Goal: Task Accomplishment & Management: Use online tool/utility

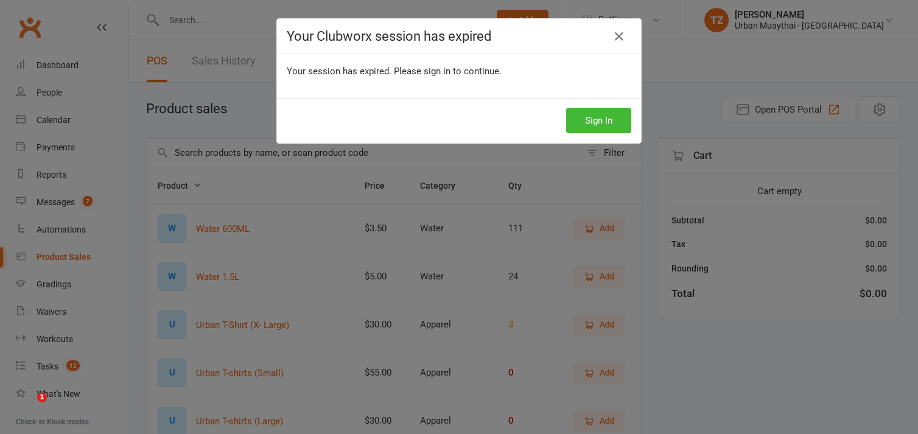
select select "100"
click at [603, 114] on button "Sign In" at bounding box center [598, 121] width 65 height 26
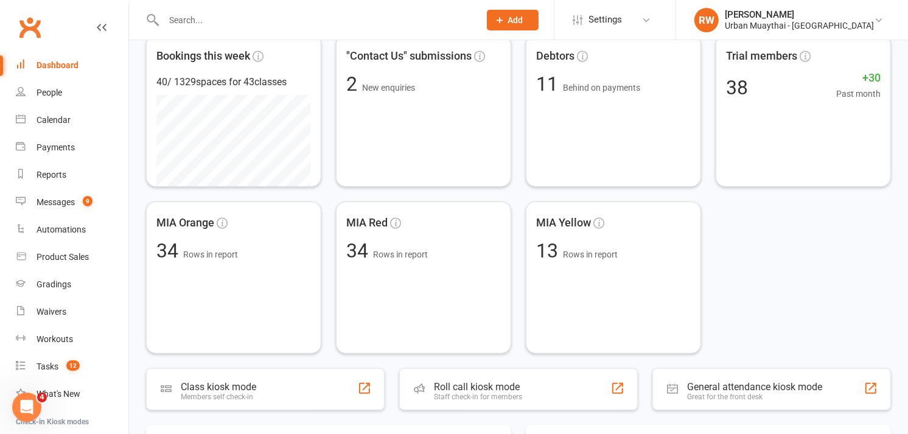
scroll to position [233, 0]
click at [466, 380] on div "Roll call kiosk mode" at bounding box center [476, 386] width 93 height 12
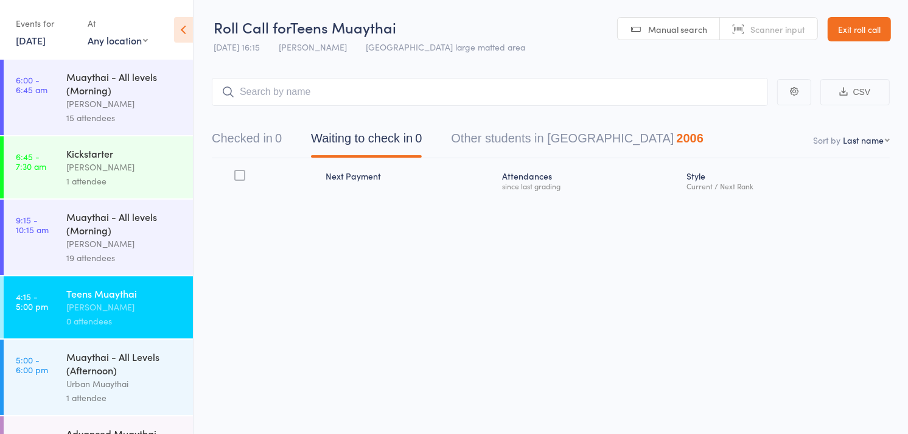
click at [770, 31] on span "Scanner input" at bounding box center [778, 29] width 55 height 12
click at [272, 95] on input "search" at bounding box center [490, 92] width 556 height 28
click at [885, 139] on select "First name Last name Birthday today? Behind on payments? Check in time Next pay…" at bounding box center [866, 140] width 47 height 12
select select "4"
click at [843, 135] on select "First name Last name Birthday today? Behind on payments? Check in time Next pay…" at bounding box center [866, 140] width 47 height 12
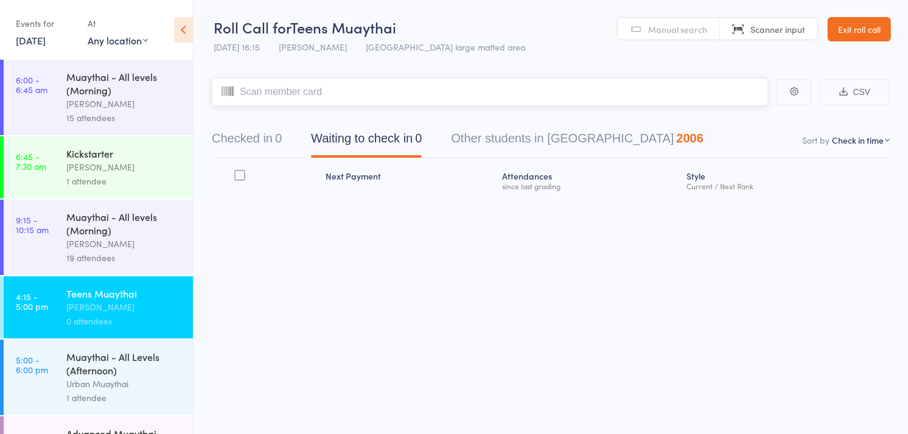
click at [303, 90] on input "search" at bounding box center [490, 92] width 556 height 28
type input "6071"
click at [661, 32] on span "Manual search" at bounding box center [677, 29] width 59 height 12
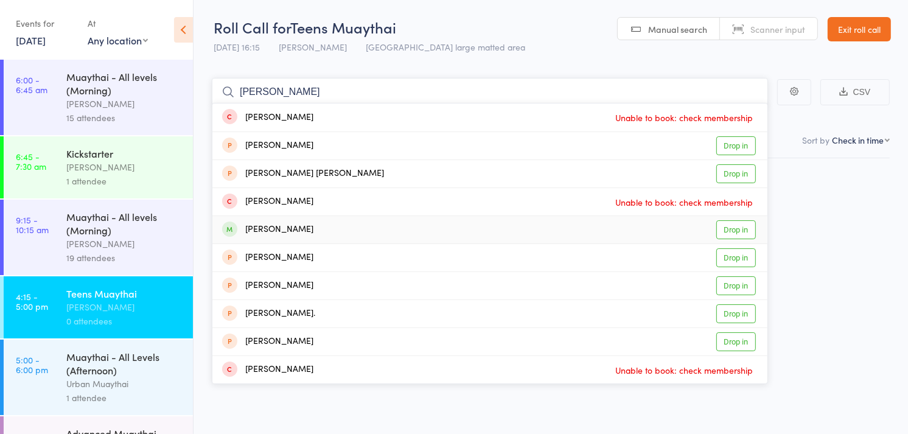
type input "ana"
click at [735, 226] on link "Drop in" at bounding box center [737, 229] width 40 height 19
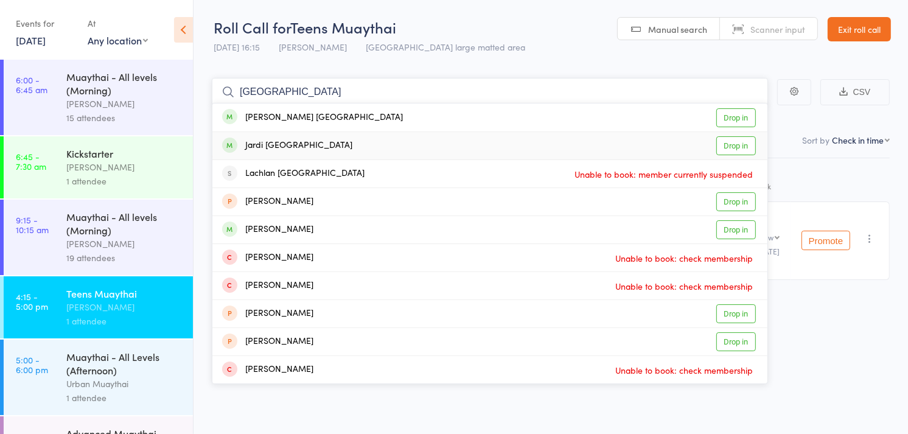
type input "moscow"
click at [734, 141] on link "Drop in" at bounding box center [737, 145] width 40 height 19
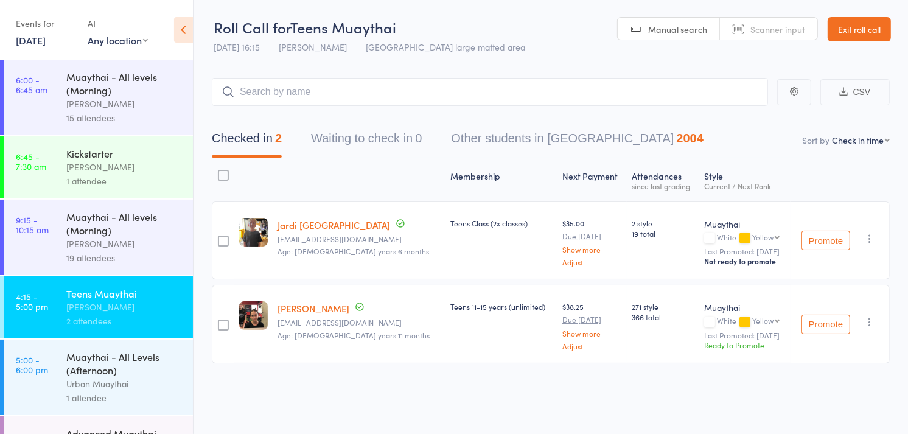
click at [769, 29] on span "Scanner input" at bounding box center [778, 29] width 55 height 12
click at [311, 90] on input "search" at bounding box center [490, 92] width 556 height 28
click at [347, 92] on input "search" at bounding box center [490, 92] width 556 height 28
click at [661, 27] on span "Manual search" at bounding box center [677, 29] width 59 height 12
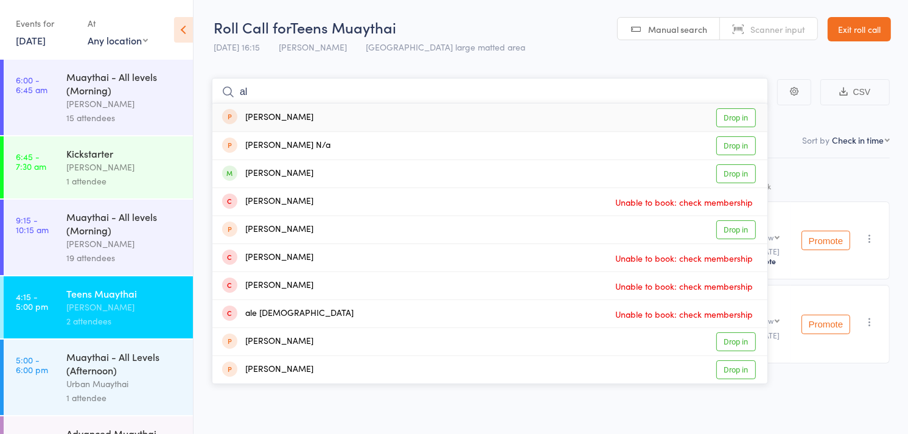
type input "a"
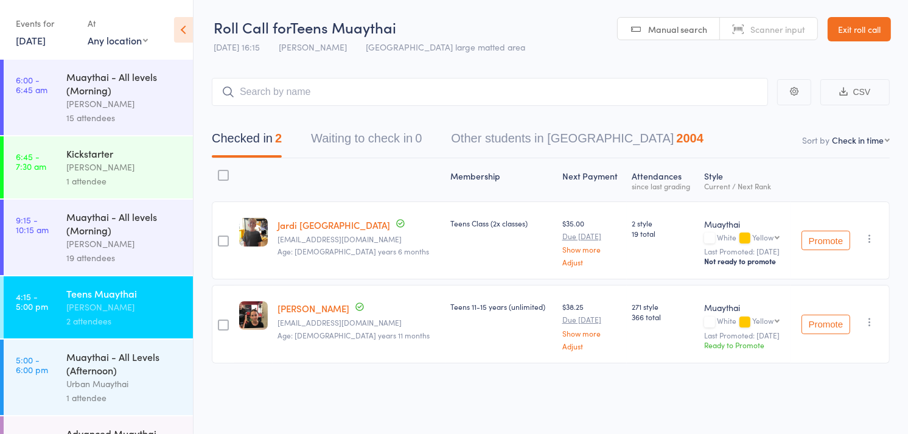
click at [767, 23] on span "Scanner input" at bounding box center [778, 29] width 55 height 12
click at [367, 99] on input "search" at bounding box center [490, 92] width 556 height 28
type input "1147"
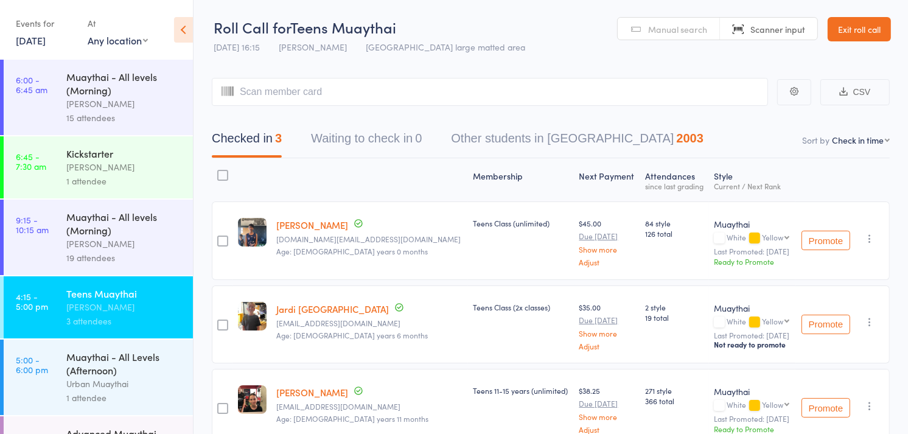
click at [674, 29] on span "Manual search" at bounding box center [677, 29] width 59 height 12
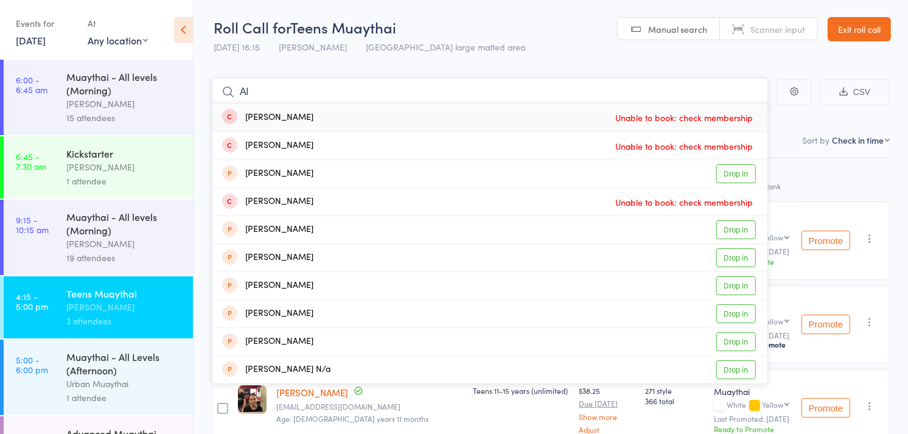
type input "A"
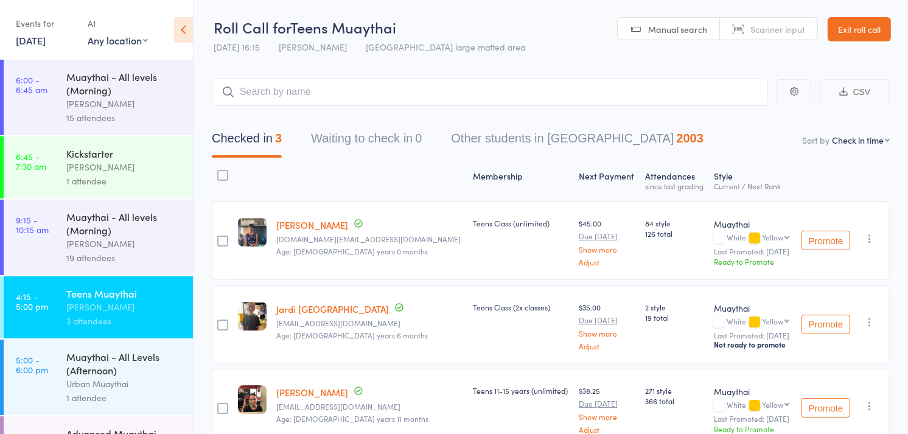
click at [780, 28] on span "Scanner input" at bounding box center [778, 29] width 55 height 12
click at [298, 90] on input "search" at bounding box center [490, 92] width 556 height 28
click at [293, 88] on input "search" at bounding box center [490, 92] width 556 height 28
type input "5968"
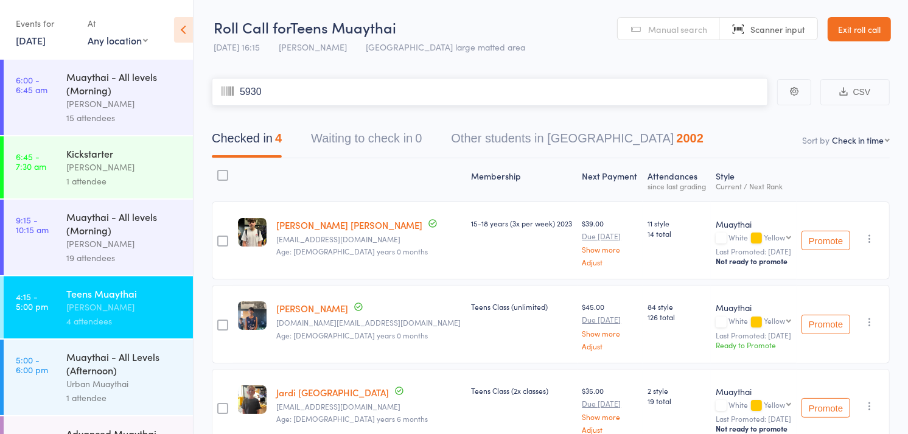
type input "5930"
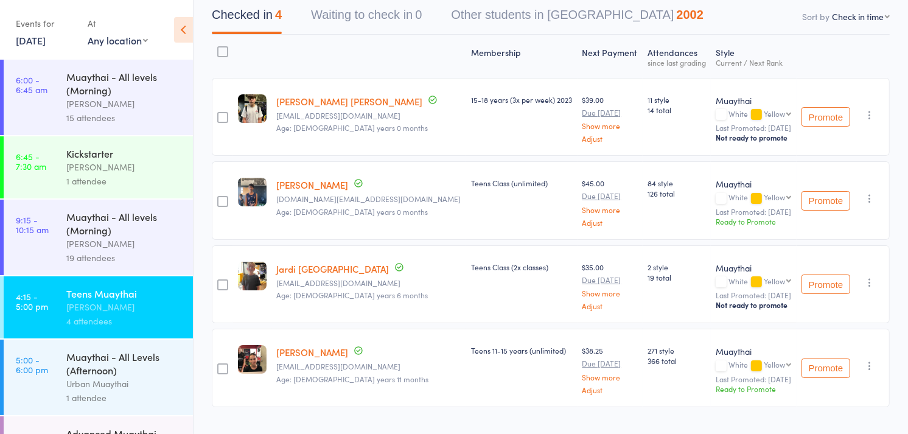
scroll to position [122, 0]
type input "1172"
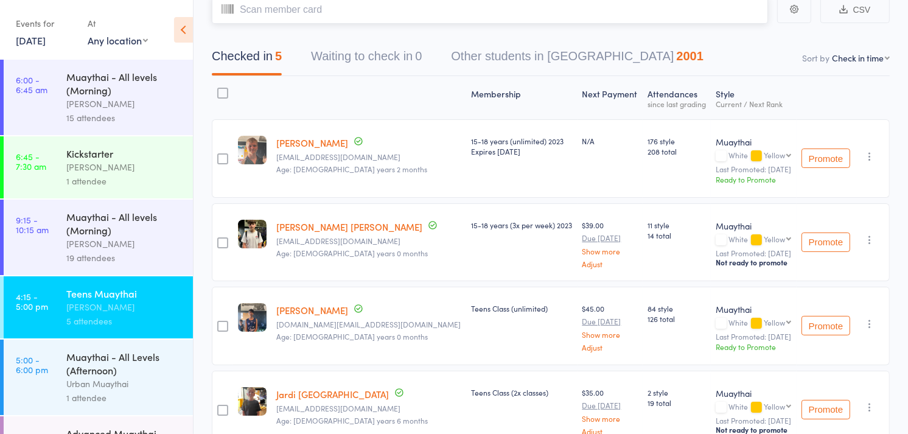
scroll to position [0, 0]
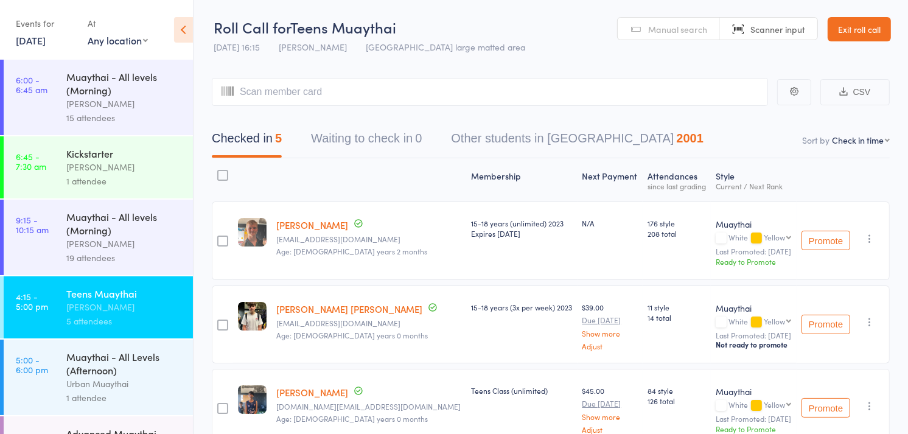
click at [662, 34] on span "Manual search" at bounding box center [677, 29] width 59 height 12
click at [532, 88] on input "search" at bounding box center [490, 92] width 556 height 28
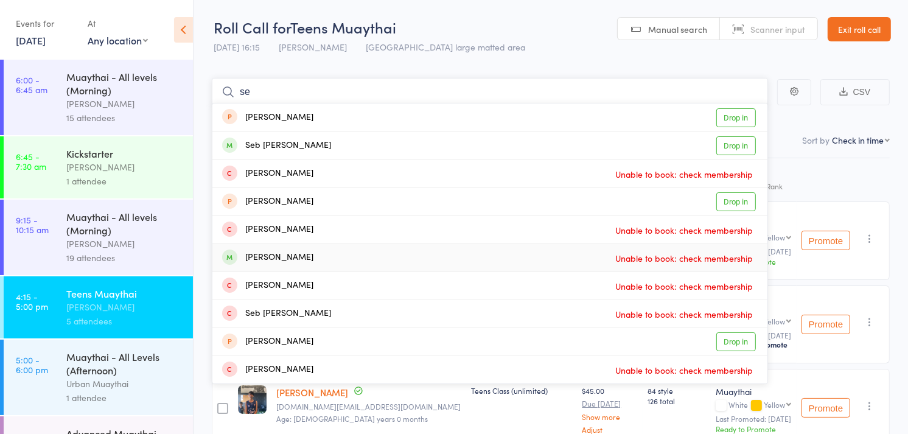
type input "s"
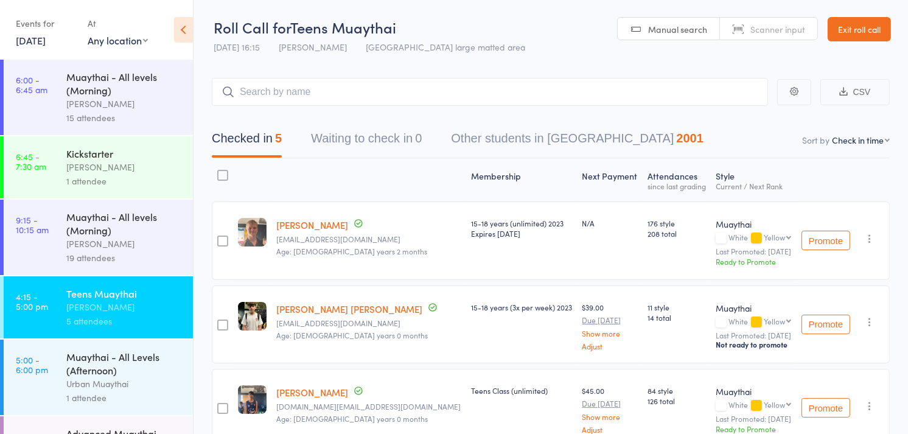
click at [750, 26] on link "Scanner input" at bounding box center [768, 29] width 97 height 23
type input "6203"
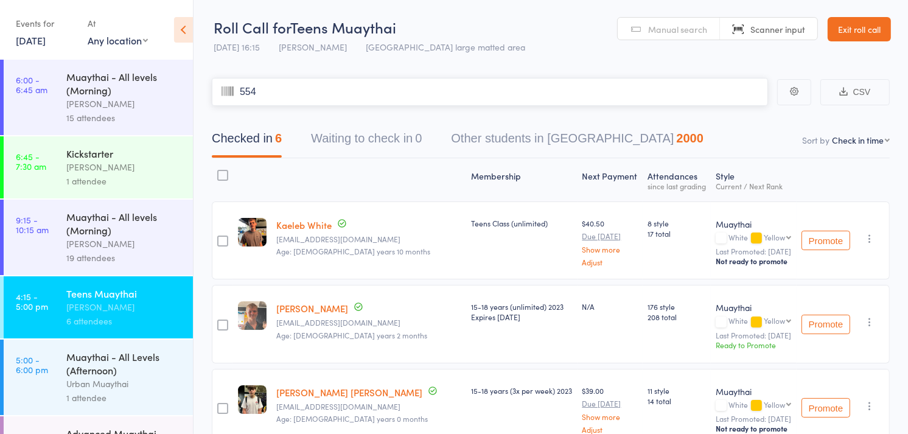
type input "5542"
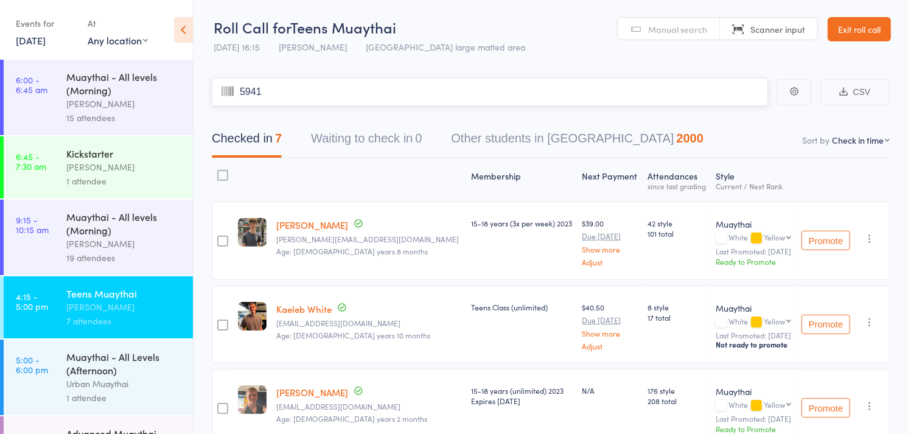
type input "5941"
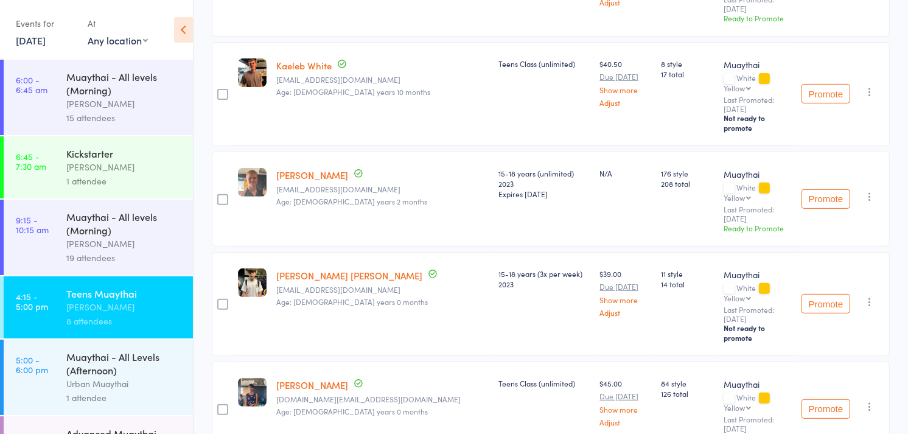
scroll to position [369, 0]
type input "6232"
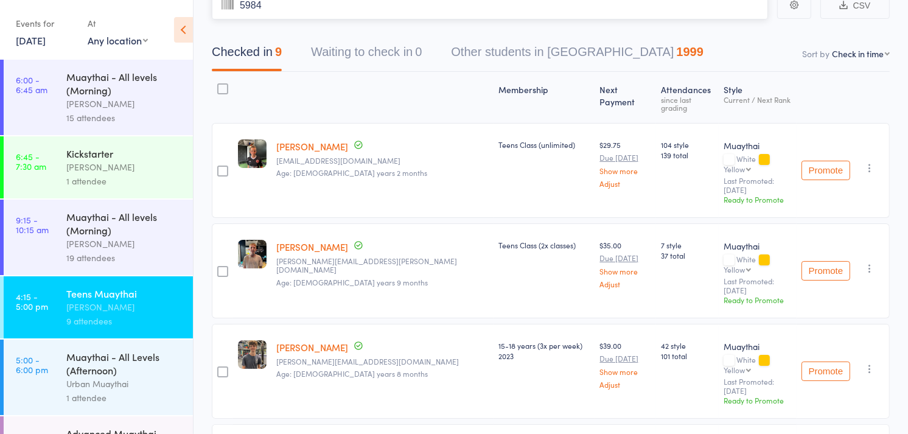
type input "5984"
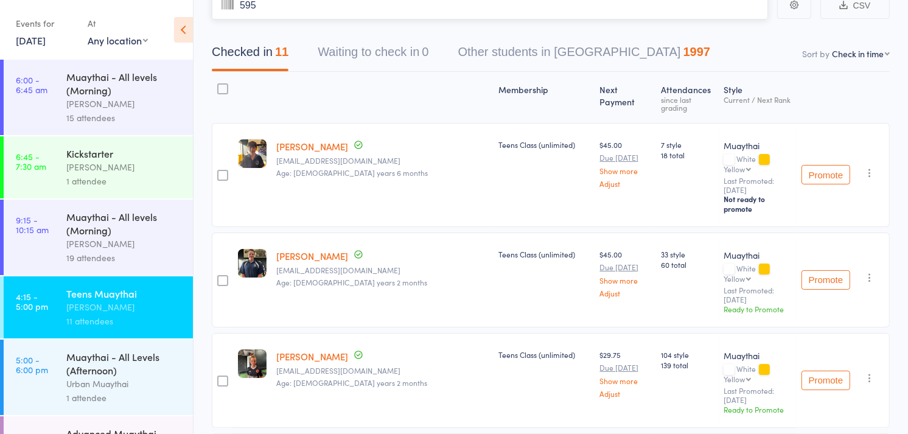
type input "5956"
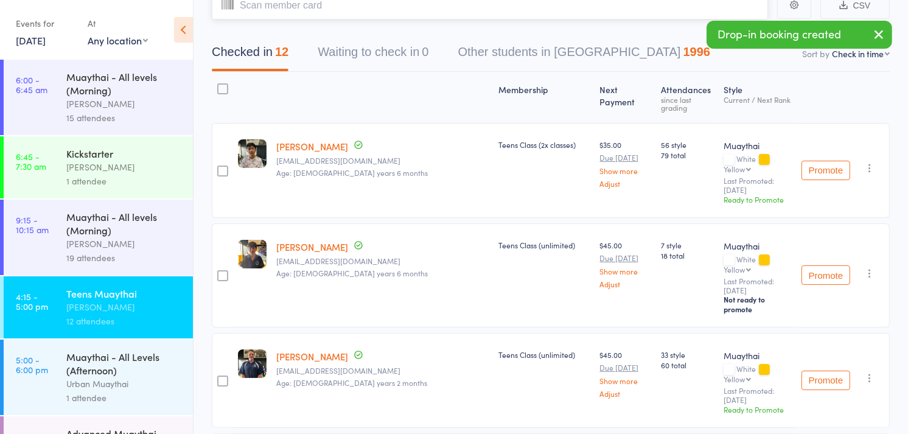
scroll to position [0, 0]
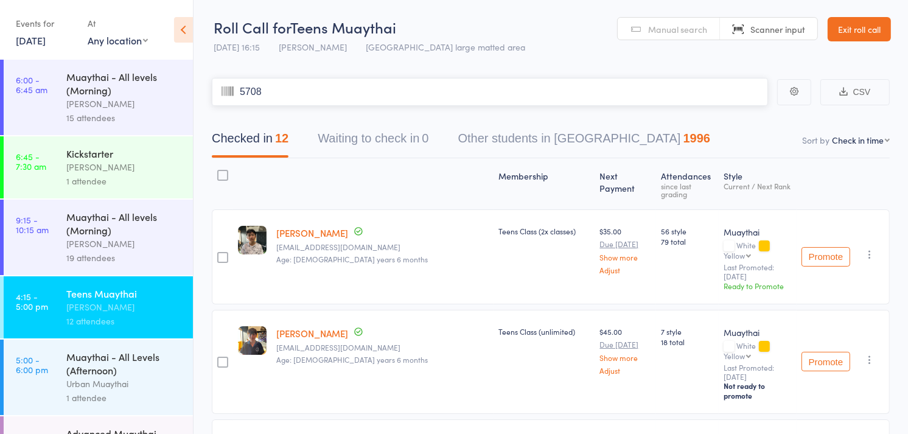
type input "5708"
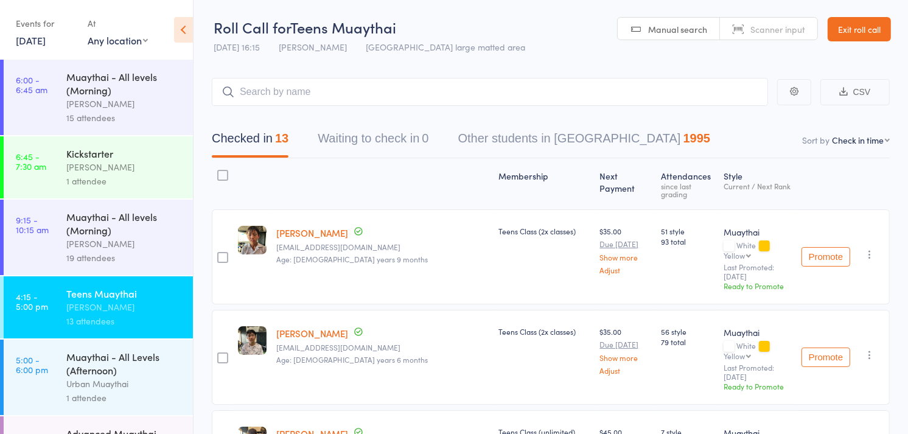
click at [749, 37] on link "Scanner input" at bounding box center [768, 29] width 97 height 23
type input "5950"
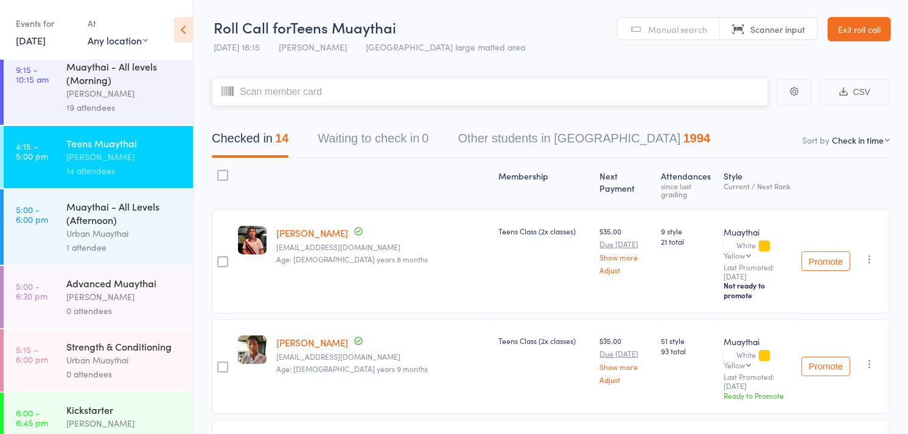
scroll to position [151, 0]
click at [106, 292] on div "Tiago Zanon" at bounding box center [124, 296] width 116 height 14
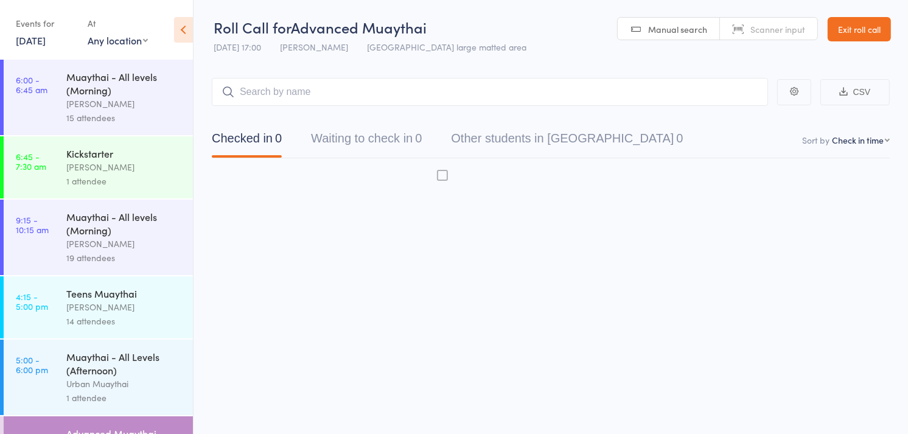
click at [106, 292] on div "Teens Muaythai" at bounding box center [124, 293] width 116 height 13
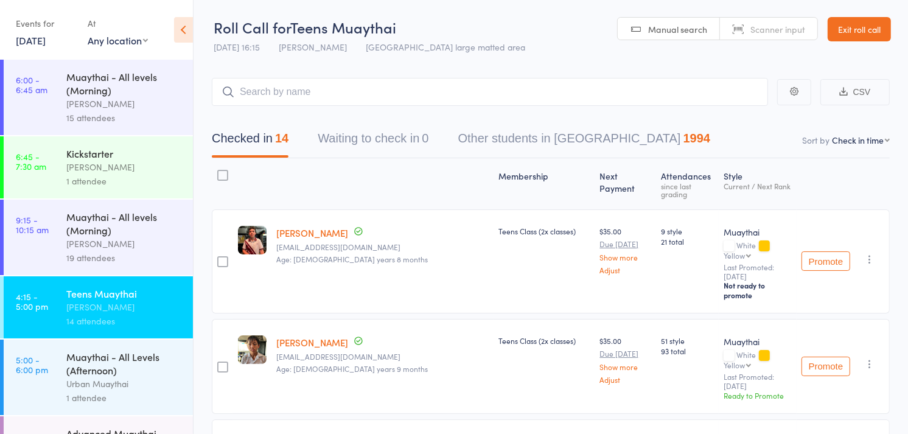
scroll to position [219, 0]
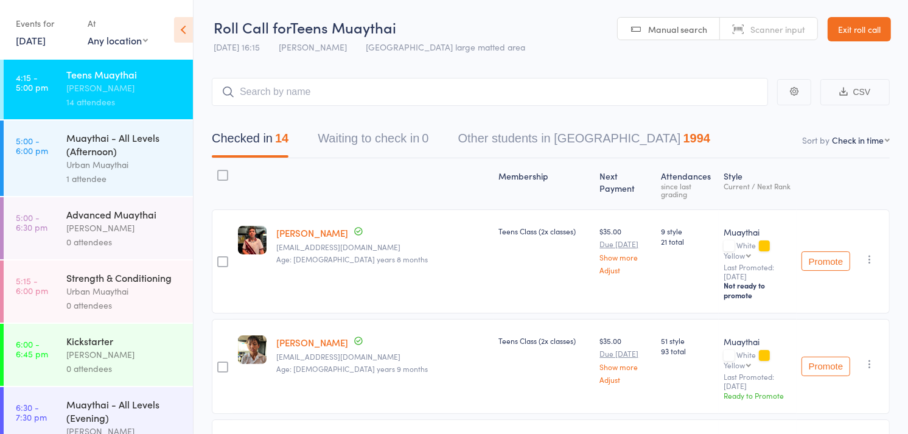
click at [79, 230] on div "Tiago Zanon" at bounding box center [124, 228] width 116 height 14
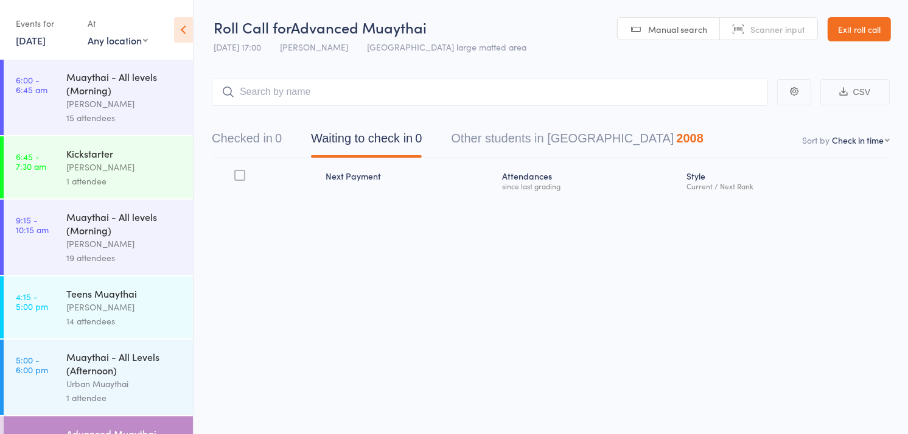
click at [739, 24] on link "Scanner input" at bounding box center [768, 29] width 97 height 23
click at [682, 90] on input "search" at bounding box center [490, 92] width 556 height 28
type input "0728"
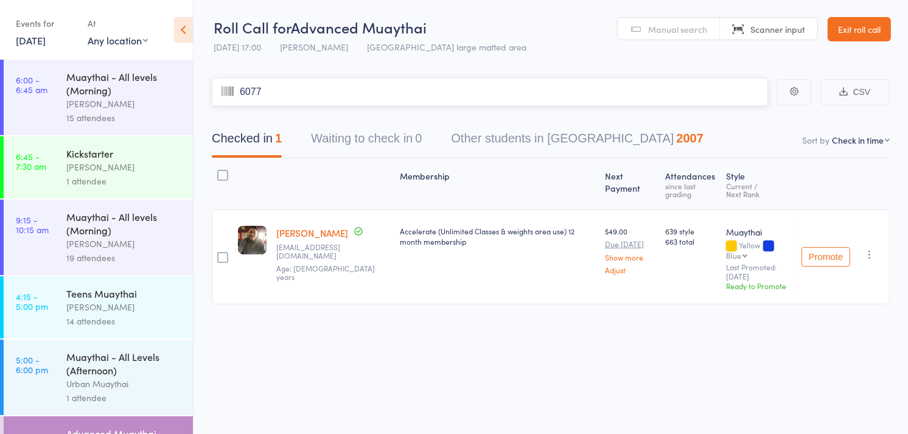
type input "6077"
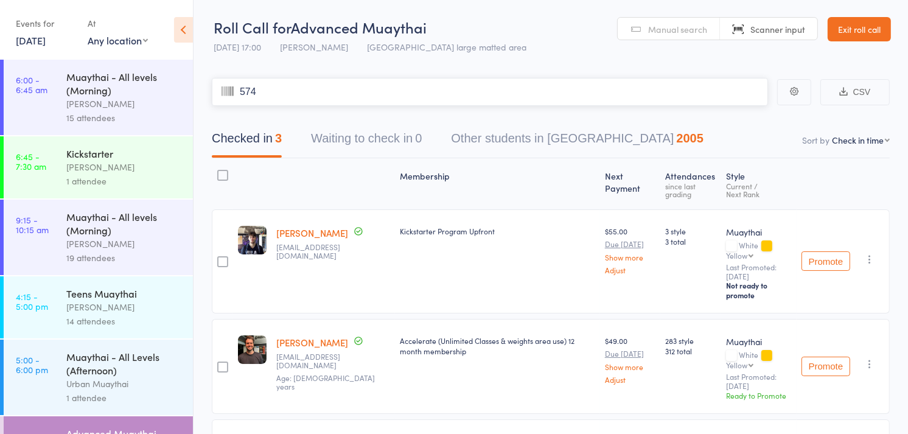
type input "5749"
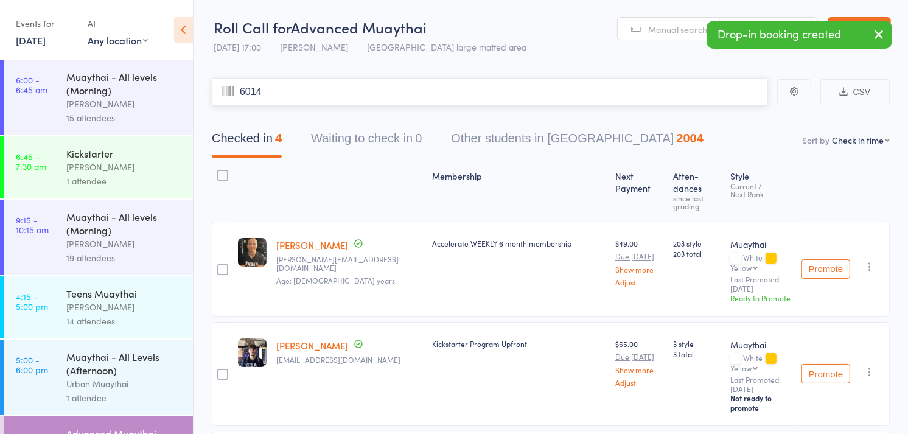
type input "6014"
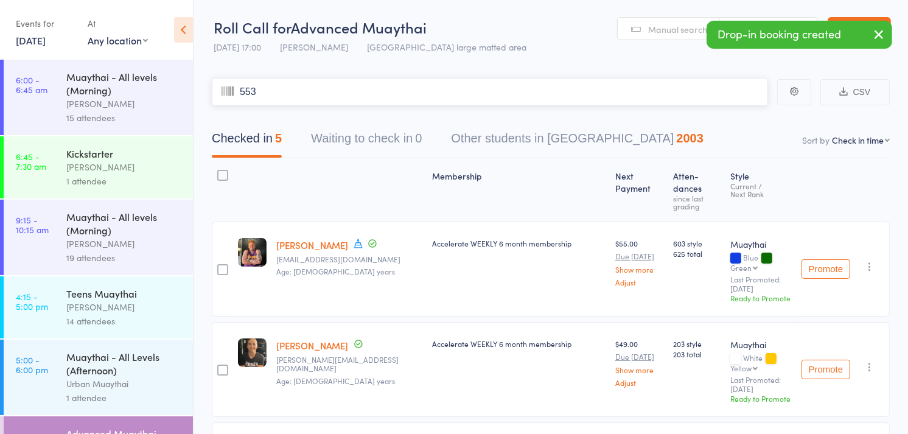
type input "5535"
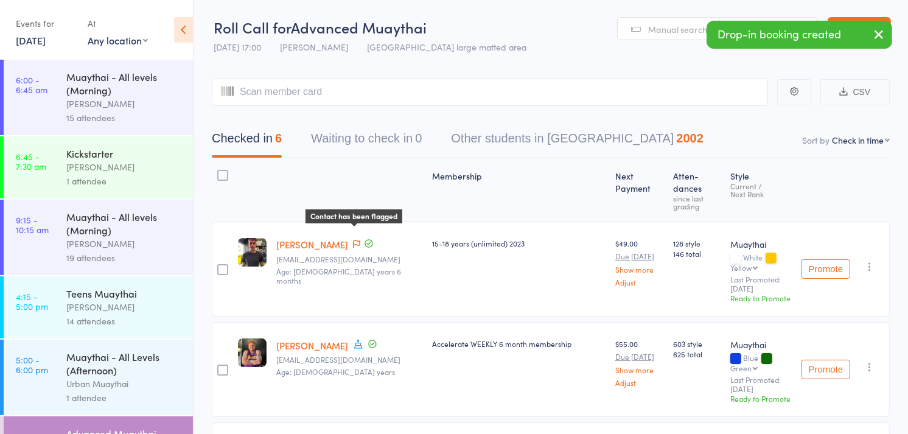
click at [353, 240] on icon at bounding box center [356, 244] width 7 height 9
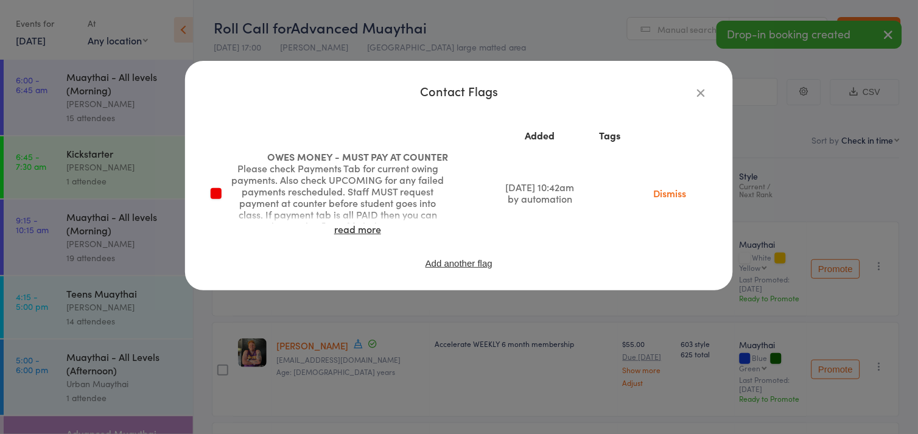
click at [704, 76] on div "Contact Flags Added Tags OWES MONEY - MUST PAY AT COUNTER Please check Payments…" at bounding box center [459, 176] width 548 height 230
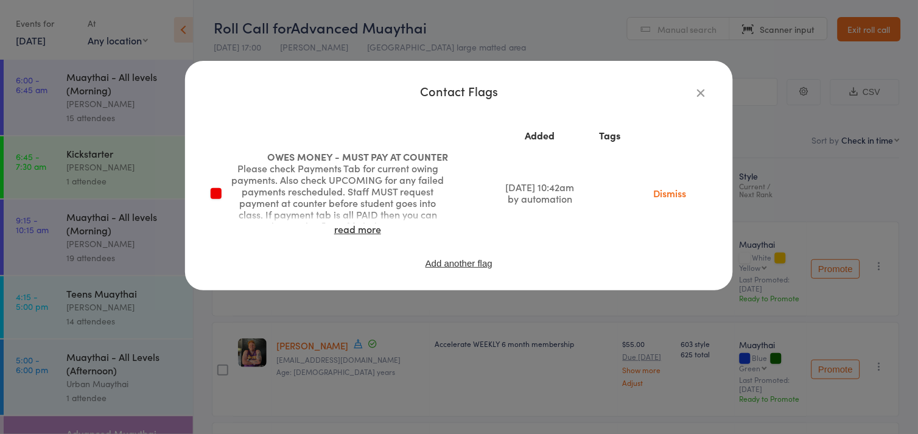
click at [701, 90] on icon "button" at bounding box center [701, 92] width 13 height 13
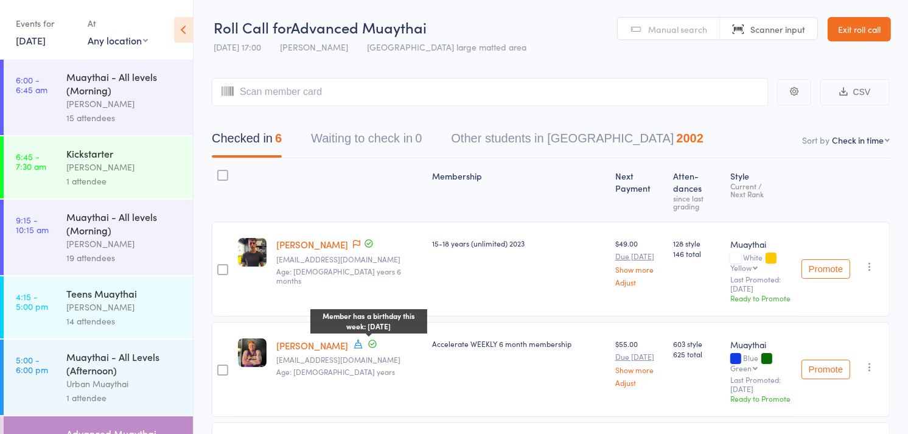
click at [356, 339] on icon at bounding box center [358, 343] width 9 height 9
click at [412, 90] on input "search" at bounding box center [490, 92] width 556 height 28
type input "5735"
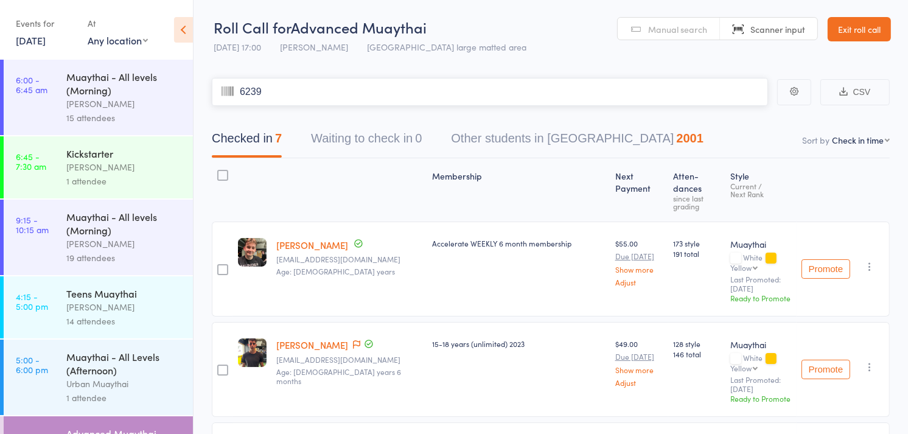
type input "6239"
type input "1195"
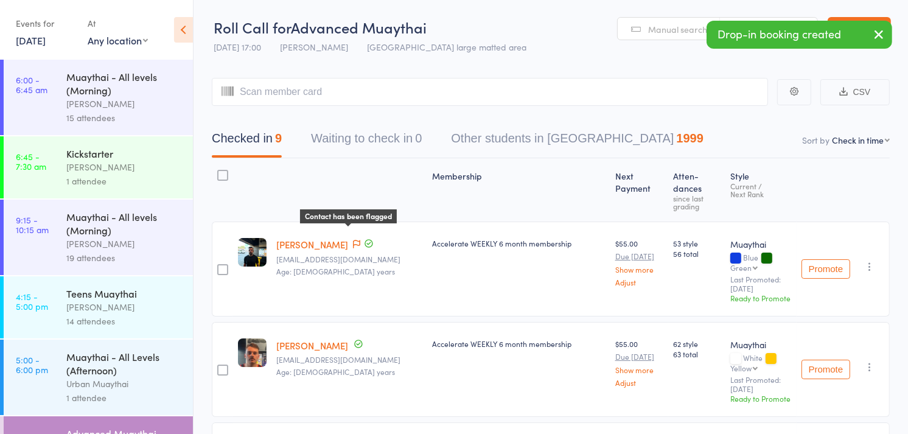
click at [353, 240] on icon at bounding box center [356, 244] width 7 height 9
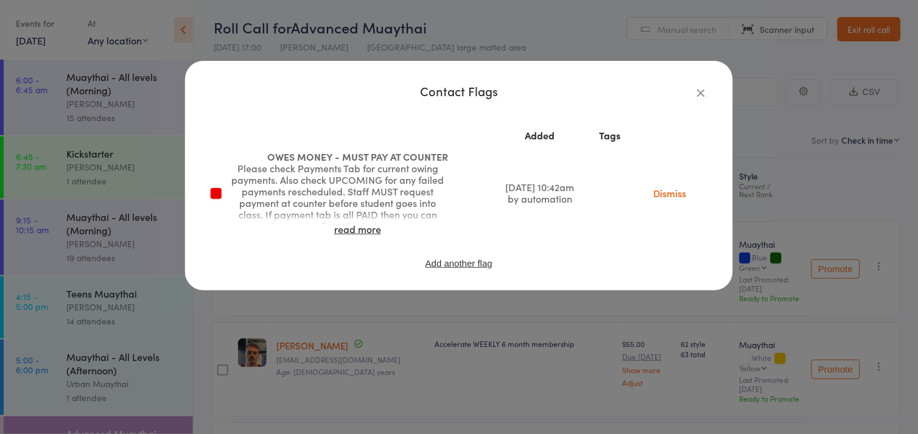
click at [706, 94] on icon "button" at bounding box center [701, 92] width 13 height 13
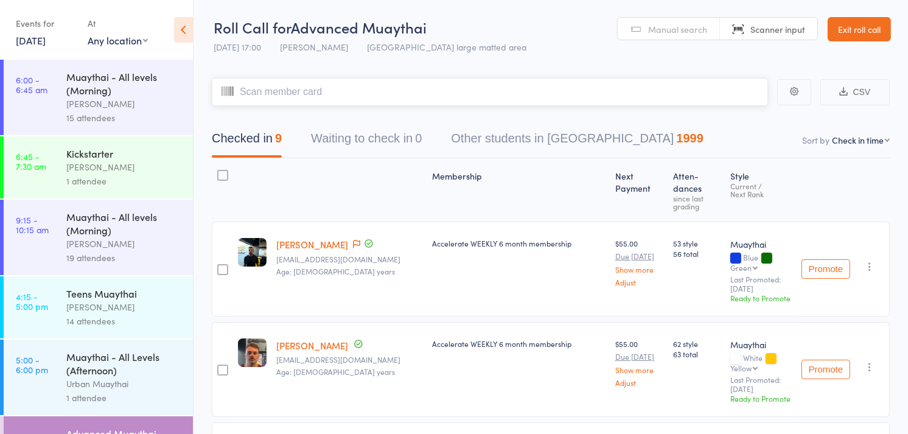
drag, startPoint x: 706, startPoint y: 94, endPoint x: 642, endPoint y: 95, distance: 64.5
click at [642, 95] on input "search" at bounding box center [490, 92] width 556 height 28
type input "6082"
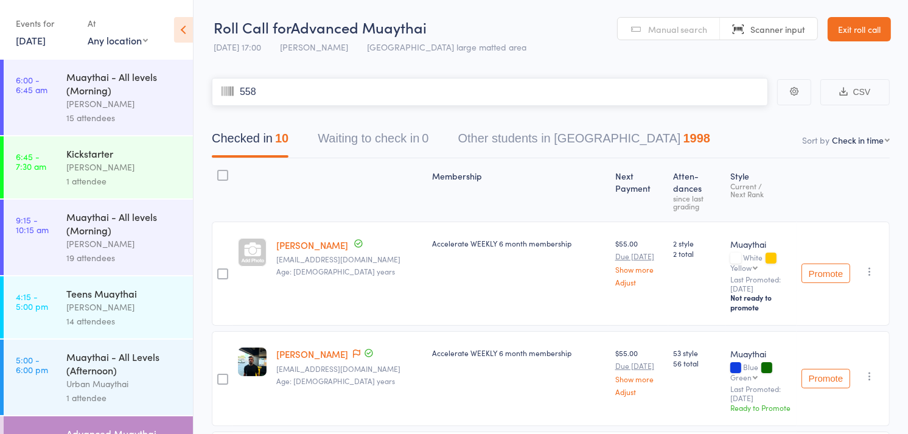
type input "5585"
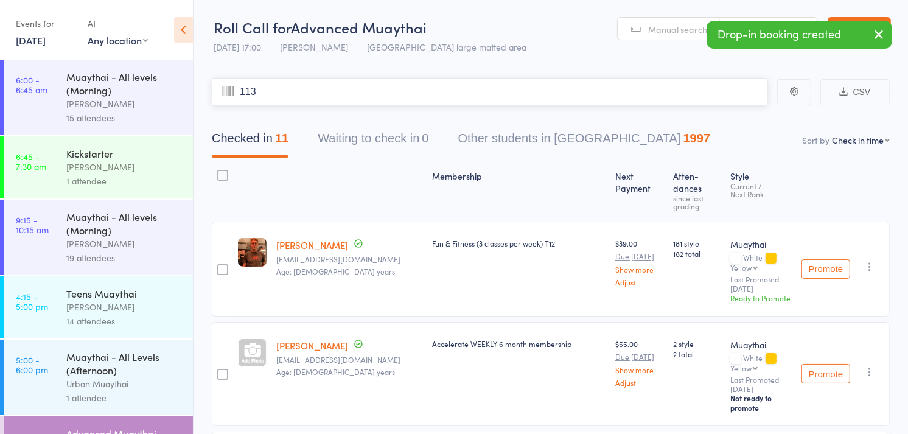
type input "1139"
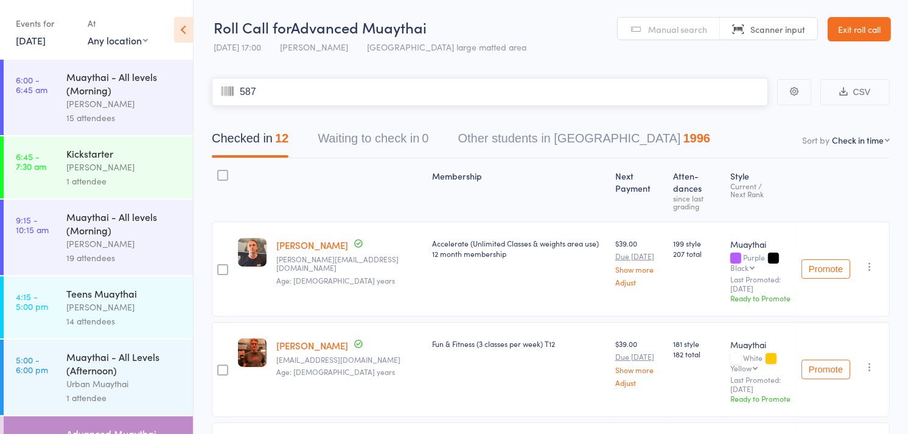
type input "5878"
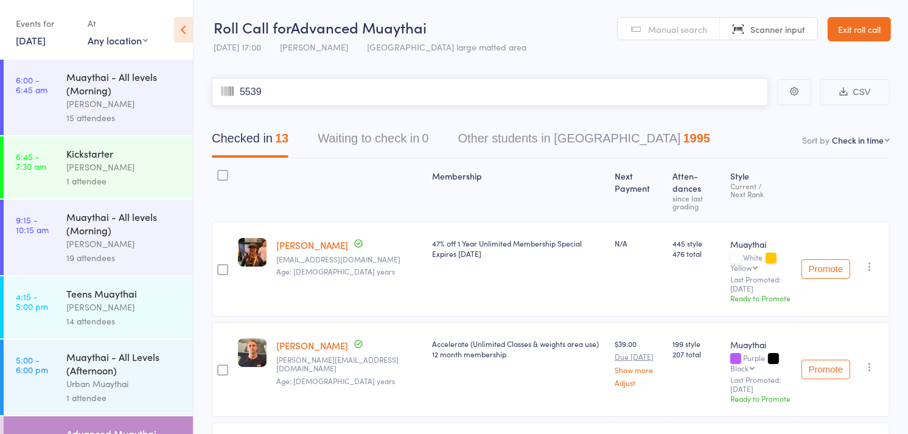
type input "5539"
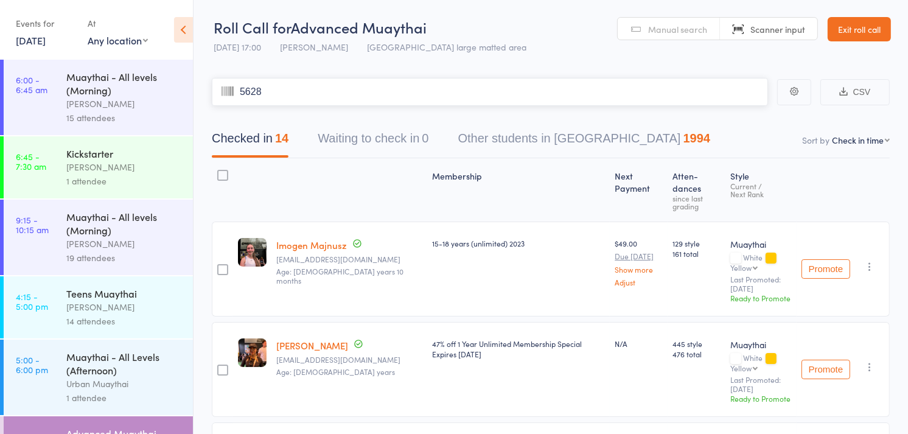
type input "5628"
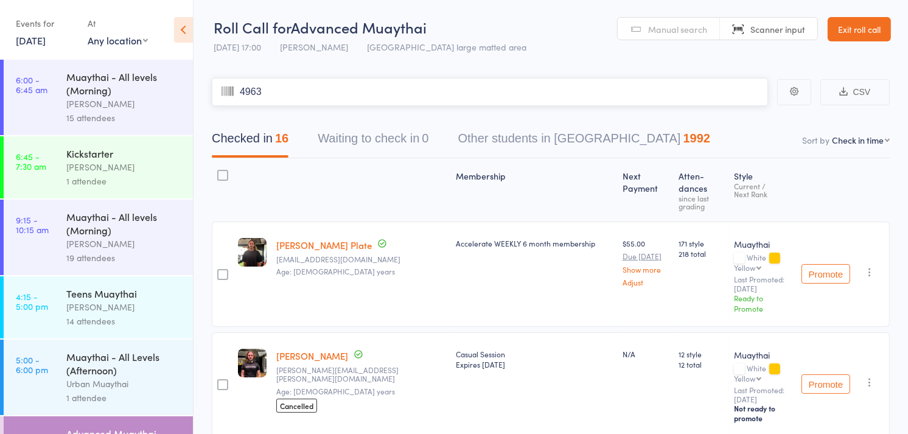
type input "4963"
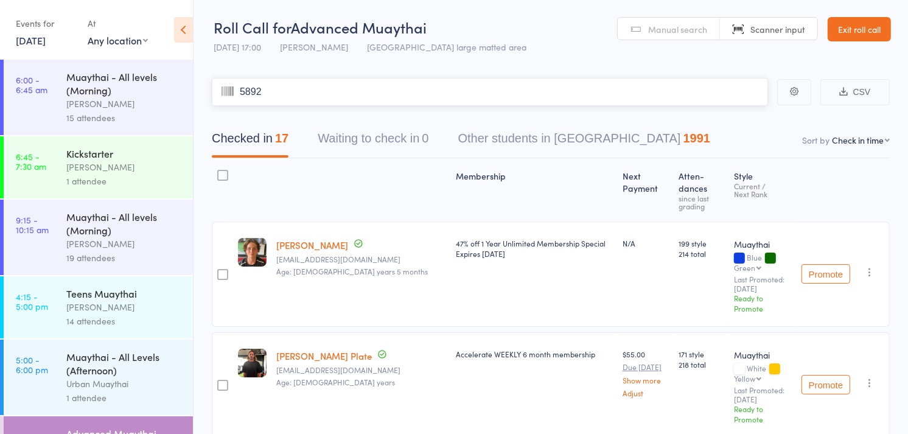
type input "5892"
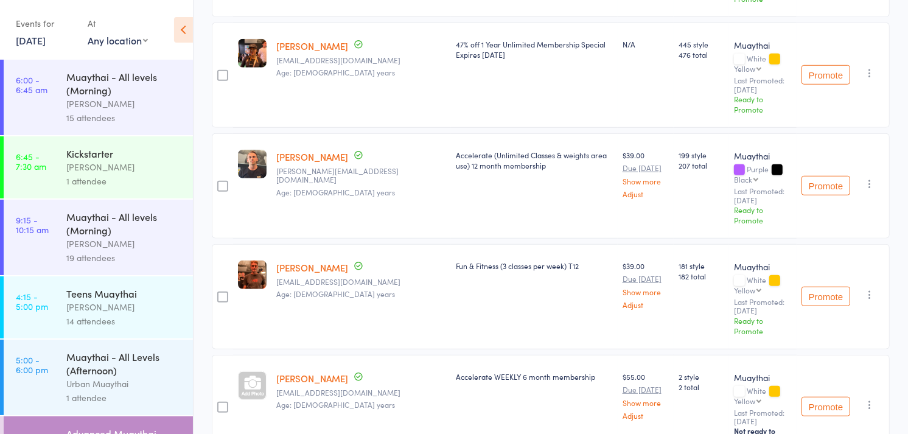
scroll to position [754, 0]
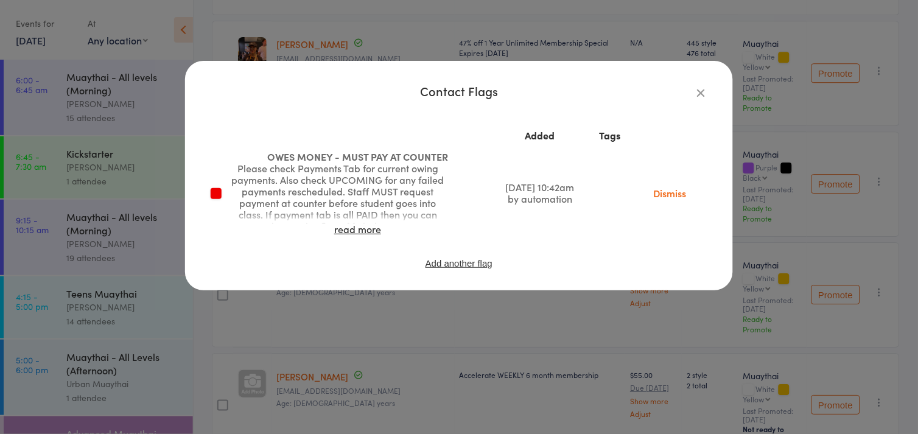
click at [704, 90] on icon "button" at bounding box center [701, 92] width 13 height 13
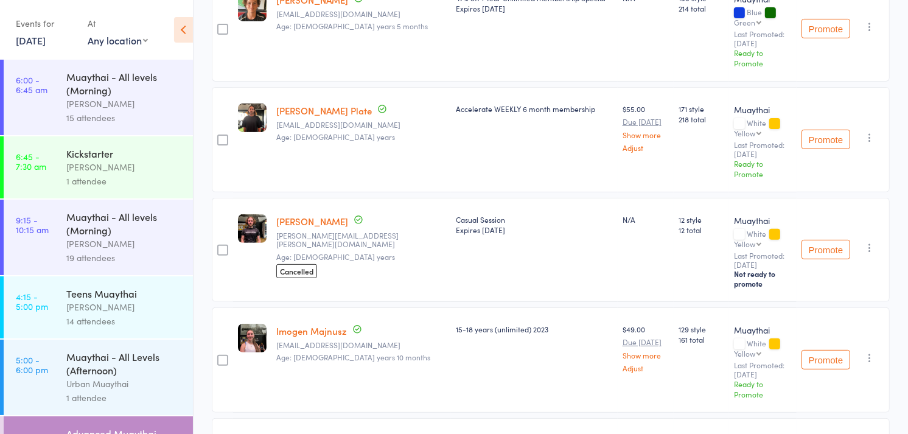
scroll to position [0, 0]
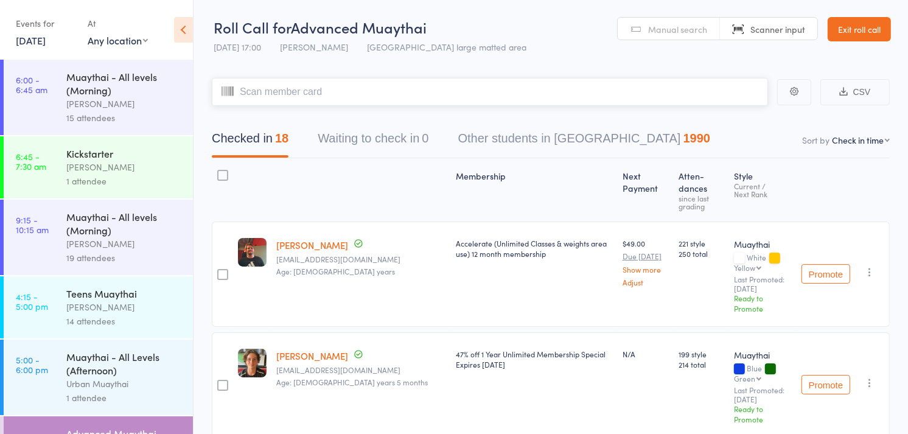
click at [419, 93] on input "search" at bounding box center [490, 92] width 556 height 28
type input "5888"
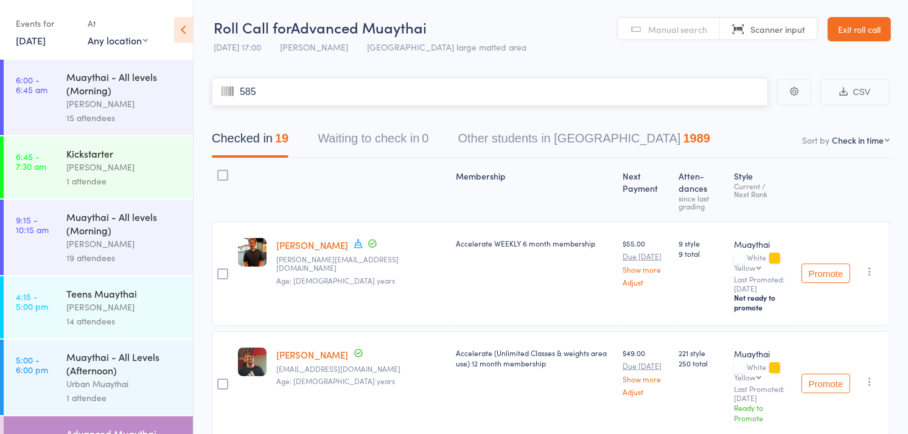
type input "5859"
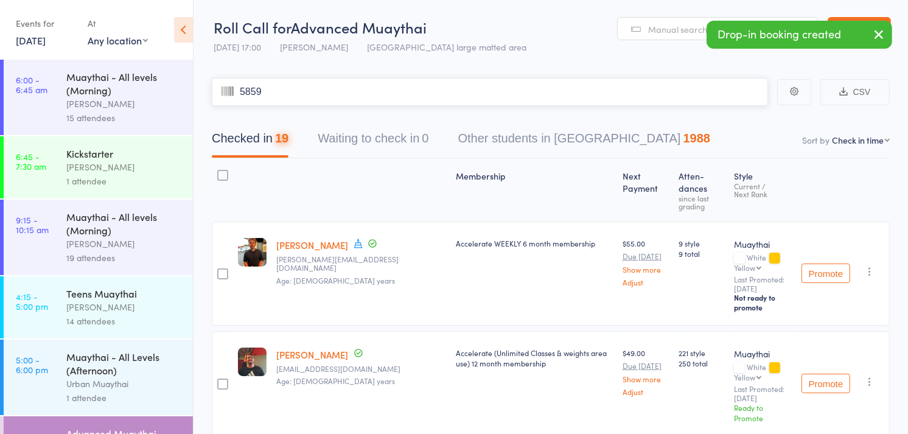
type input "5859"
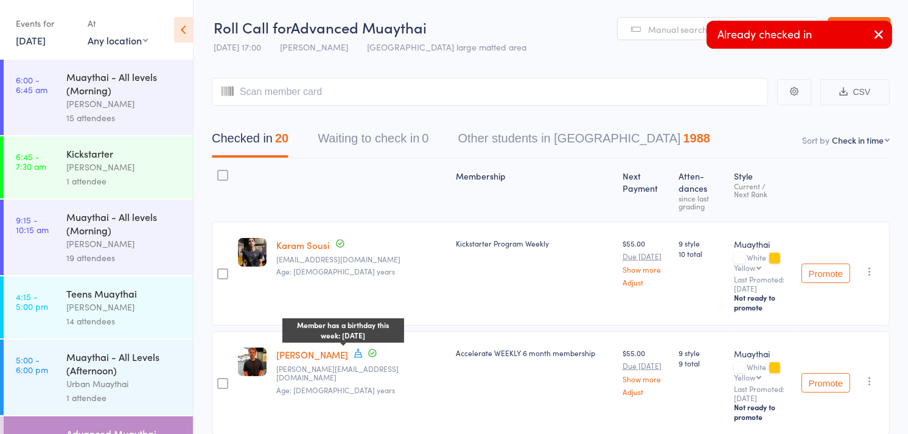
click at [353, 348] on icon at bounding box center [358, 353] width 11 height 11
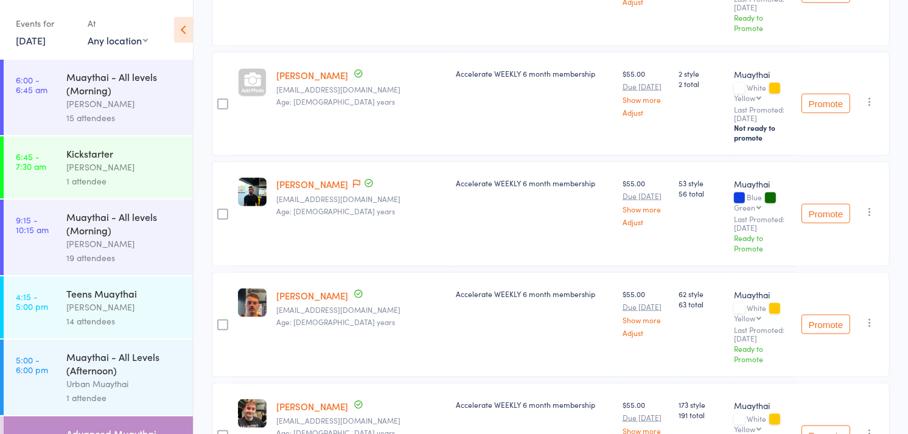
scroll to position [1274, 0]
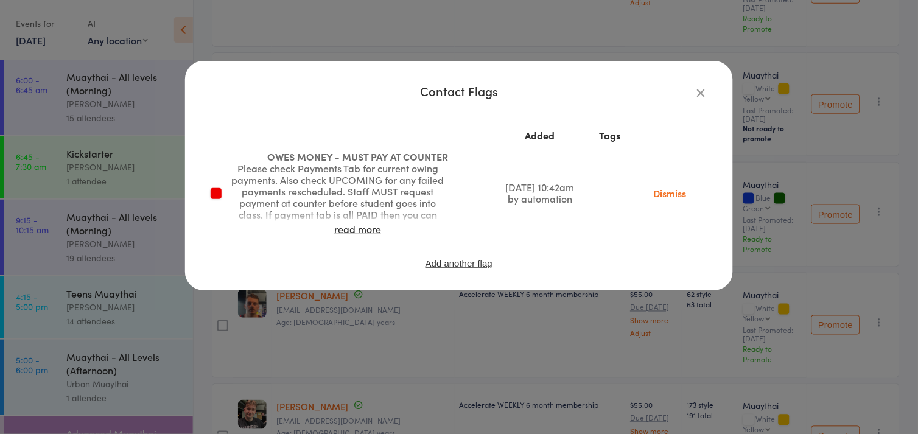
click at [690, 90] on div "Contact Flags" at bounding box center [458, 91] width 499 height 12
click at [701, 94] on icon "button" at bounding box center [701, 92] width 13 height 13
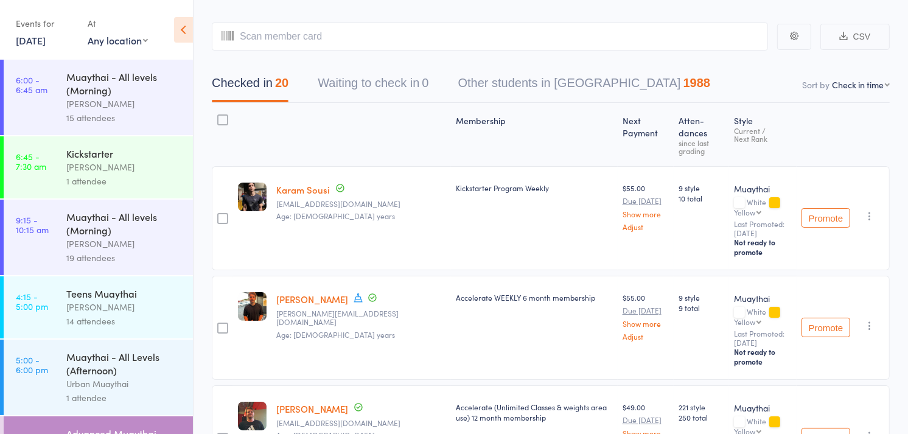
scroll to position [0, 0]
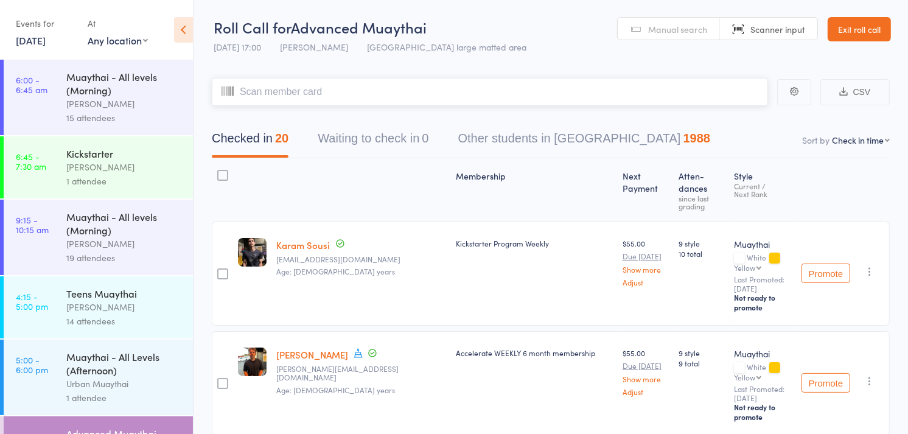
click at [430, 82] on input "search" at bounding box center [490, 92] width 556 height 28
type input "5822"
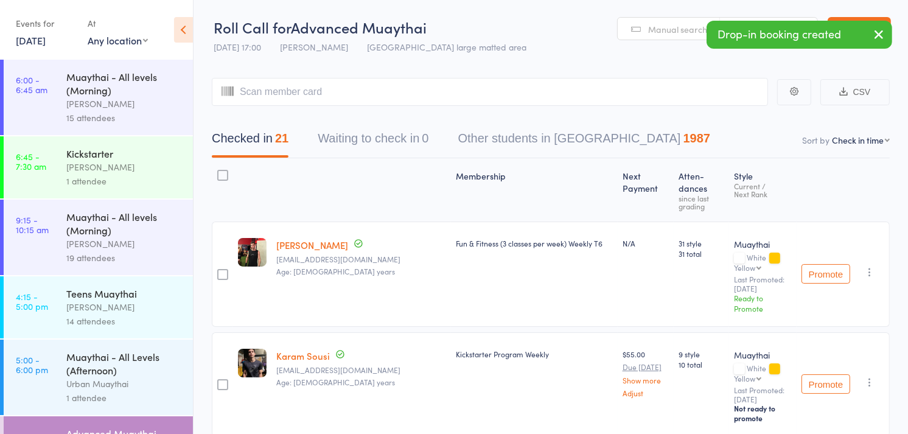
click at [671, 21] on link "Manual search" at bounding box center [669, 29] width 102 height 23
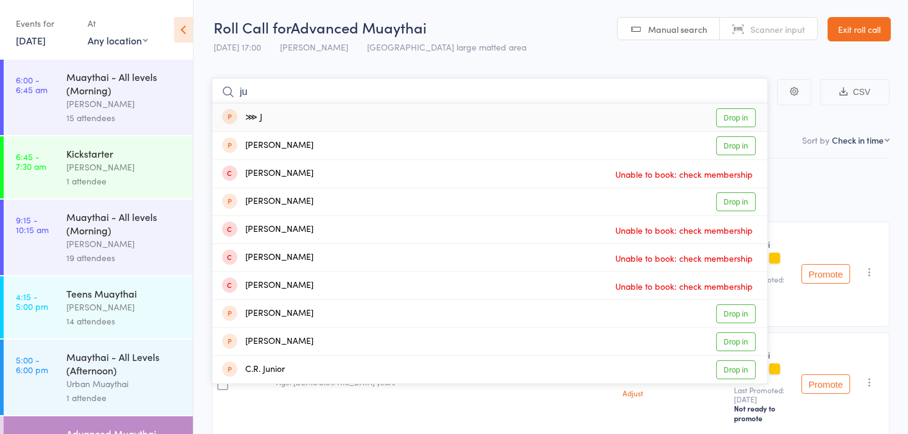
type input "j"
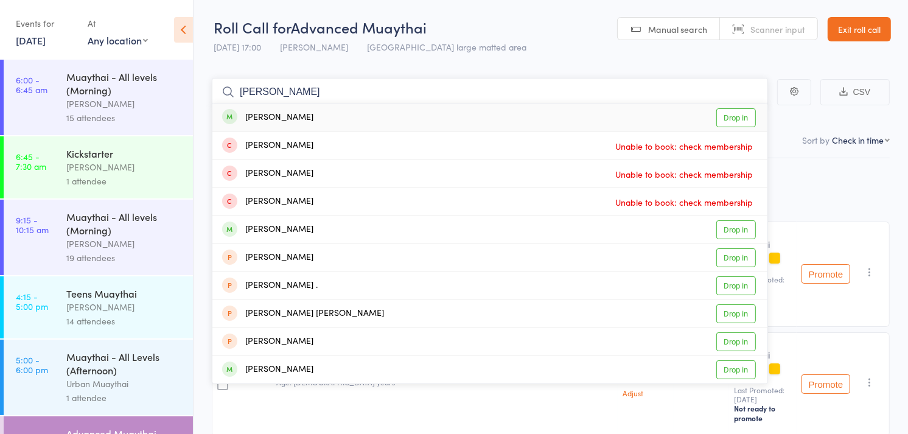
type input "luigi"
click at [541, 114] on div "Luigi Dime Drop in" at bounding box center [489, 118] width 555 height 28
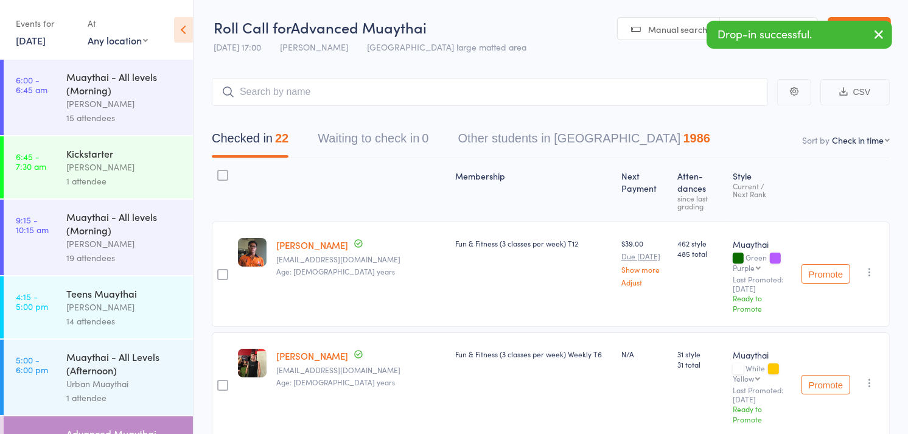
click at [746, 16] on header "Roll Call for Advanced Muaythai 11 Aug 17:00 Tiago Zanon Miami large matted are…" at bounding box center [551, 30] width 715 height 60
click at [740, 21] on div "Drop-in successful." at bounding box center [800, 35] width 186 height 28
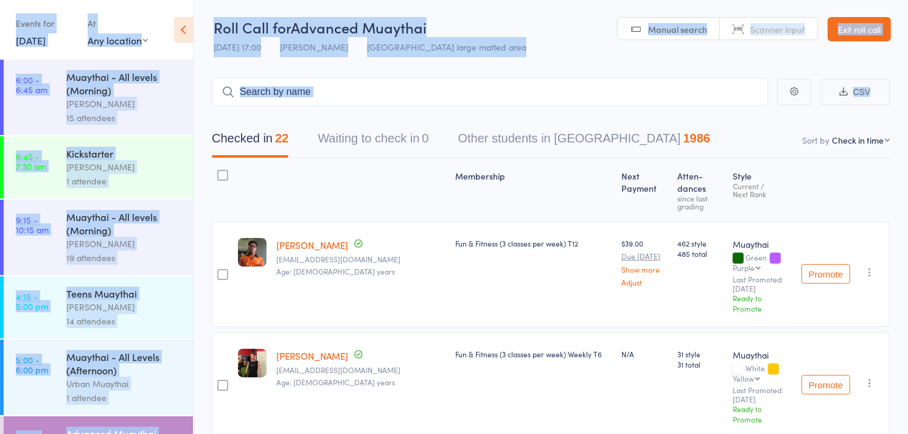
drag, startPoint x: 740, startPoint y: 20, endPoint x: 430, endPoint y: 116, distance: 324.5
click at [430, 116] on body "Drop-in successful. Already checked in Roll Call for Advanced Muaythai 11 Aug 1…" at bounding box center [454, 217] width 908 height 434
click at [463, 91] on input "search" at bounding box center [490, 92] width 556 height 28
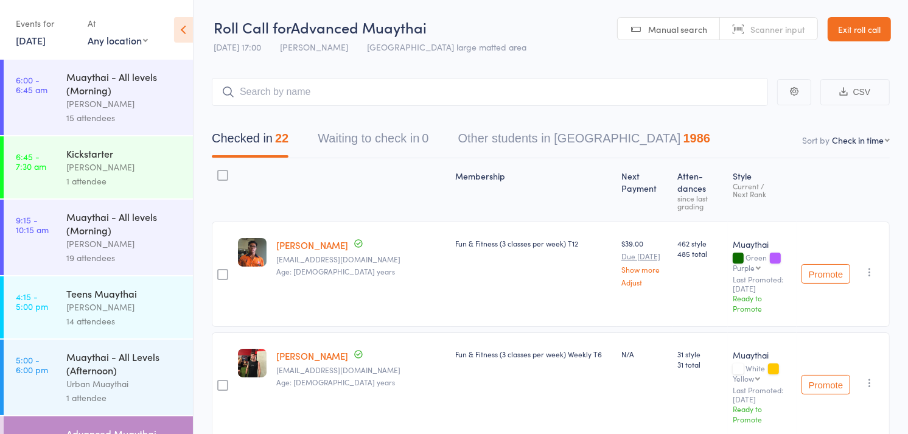
click at [734, 19] on link "Scanner input" at bounding box center [768, 29] width 97 height 23
click at [704, 99] on input "search" at bounding box center [490, 92] width 556 height 28
type input "5745"
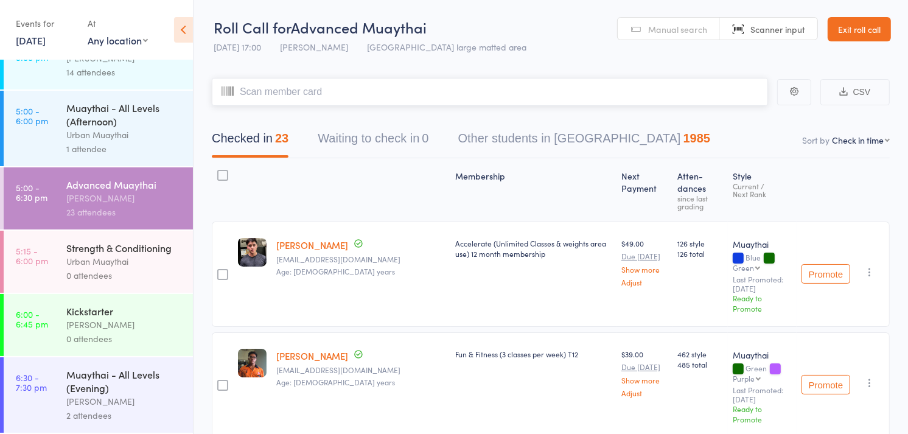
scroll to position [264, 0]
click at [107, 381] on div "Muaythai - All Levels (Evening)" at bounding box center [124, 381] width 116 height 27
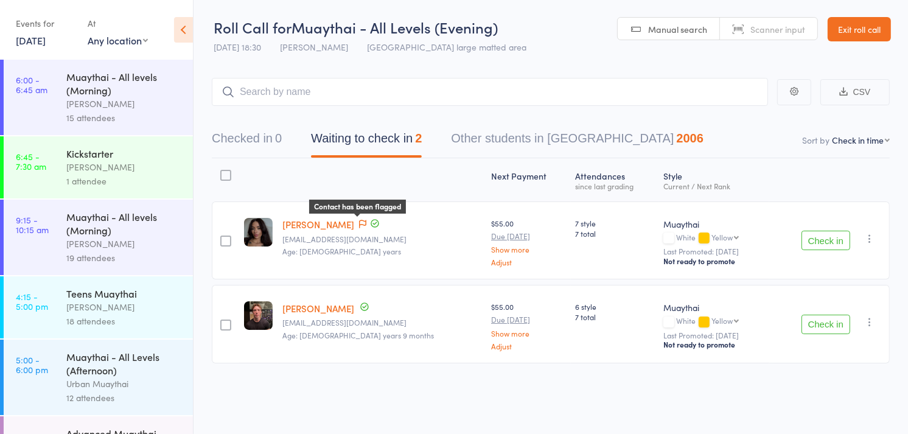
click at [359, 223] on icon at bounding box center [362, 224] width 7 height 9
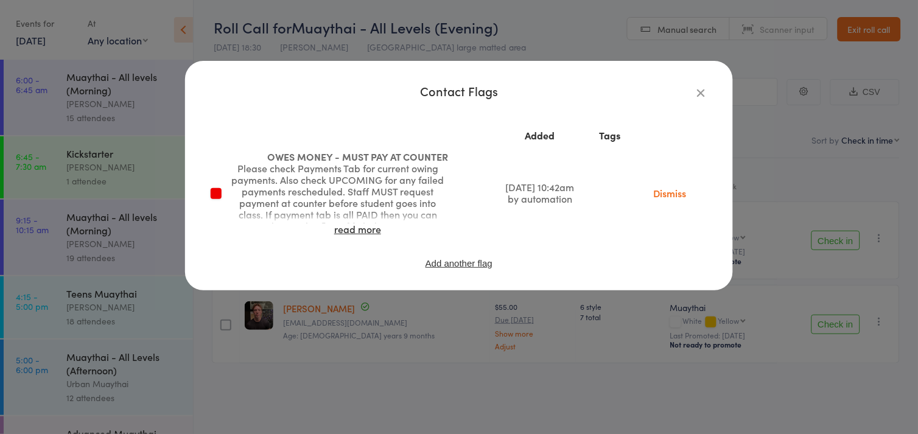
click at [702, 94] on icon "button" at bounding box center [701, 92] width 13 height 13
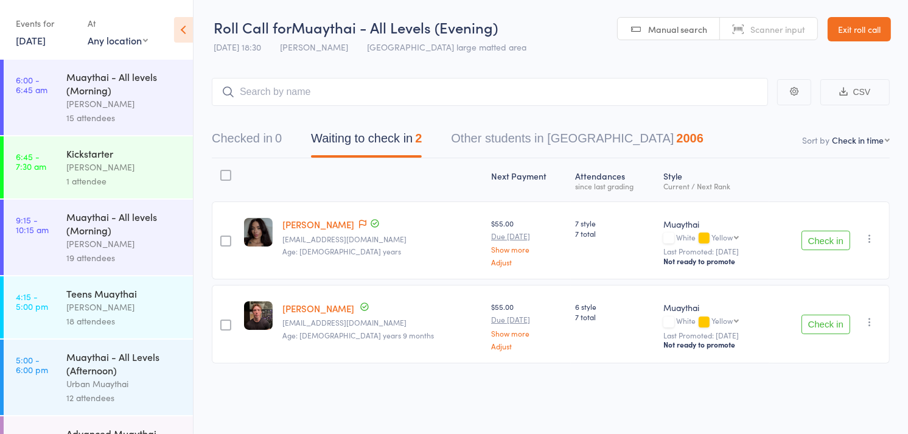
click at [264, 138] on button "Checked in 0" at bounding box center [247, 141] width 70 height 32
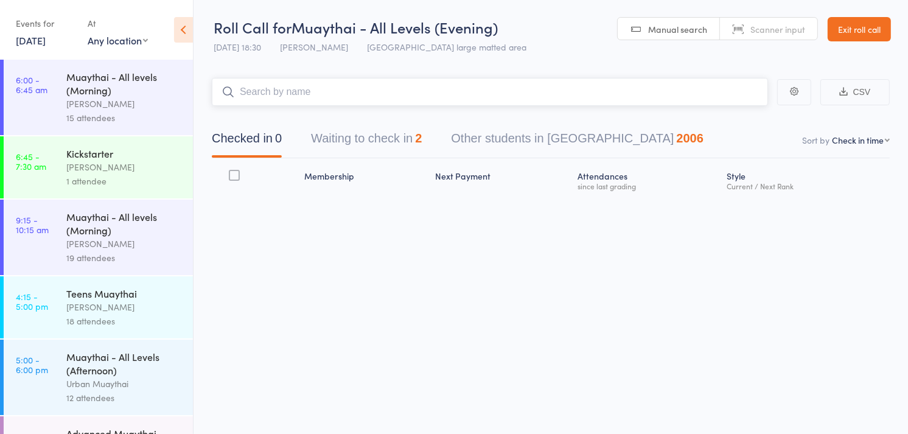
click at [469, 94] on input "search" at bounding box center [490, 92] width 556 height 28
click at [731, 33] on link "Scanner input" at bounding box center [768, 29] width 97 height 23
drag, startPoint x: 611, startPoint y: 138, endPoint x: 447, endPoint y: 469, distance: 369.2
click at [447, 434] on html "Drop-in booking created Already checked in Roll Call for Muaythai - All Levels …" at bounding box center [454, 217] width 908 height 434
drag, startPoint x: 374, startPoint y: 418, endPoint x: 535, endPoint y: 409, distance: 161.0
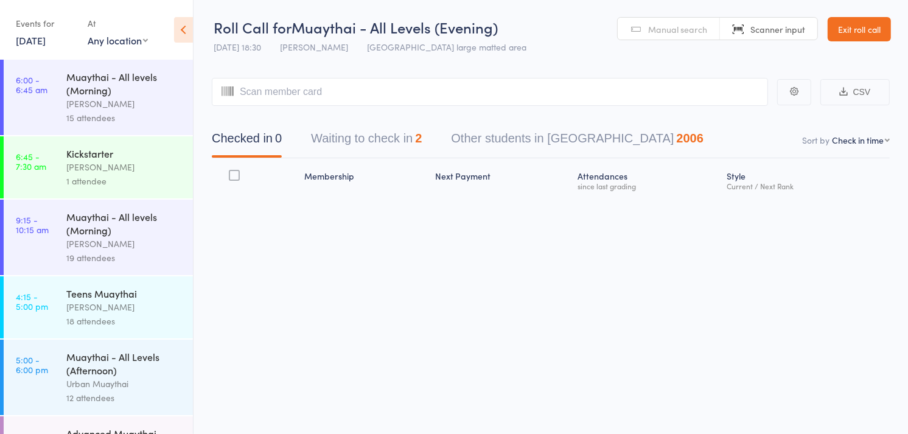
click at [535, 409] on div "Roll Call for Muaythai - All Levels (Evening) 11 Aug 18:30 Mitch Jackson Miami …" at bounding box center [454, 217] width 908 height 434
drag, startPoint x: 240, startPoint y: 88, endPoint x: 329, endPoint y: 86, distance: 88.9
click at [329, 86] on input "search" at bounding box center [490, 92] width 556 height 28
drag, startPoint x: 329, startPoint y: 86, endPoint x: 65, endPoint y: 97, distance: 264.5
click at [65, 97] on div "Roll Call for Muaythai - All Levels (Evening) 11 Aug 18:30 Mitch Jackson Miami …" at bounding box center [454, 217] width 908 height 434
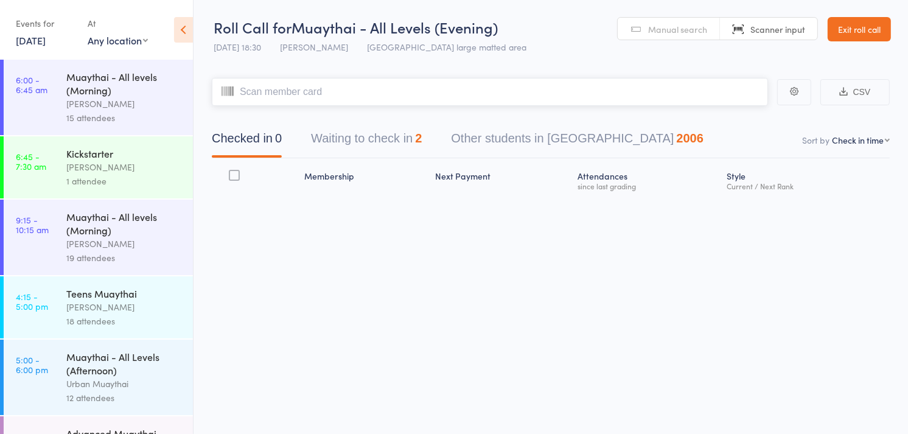
drag, startPoint x: 311, startPoint y: 141, endPoint x: 448, endPoint y: 162, distance: 138.0
click at [448, 162] on main "CSV Checked in 0 Waiting to check in 2 Other students in Muaythai 2006 Sort by …" at bounding box center [551, 155] width 715 height 191
click at [453, 161] on div "Membership Next Payment Atten­dances since last grading Style Current / Next Ra…" at bounding box center [551, 179] width 678 height 43
click at [372, 111] on div "Checked in 0 Waiting to check in 2 Other students in Muaythai 2006" at bounding box center [551, 132] width 678 height 52
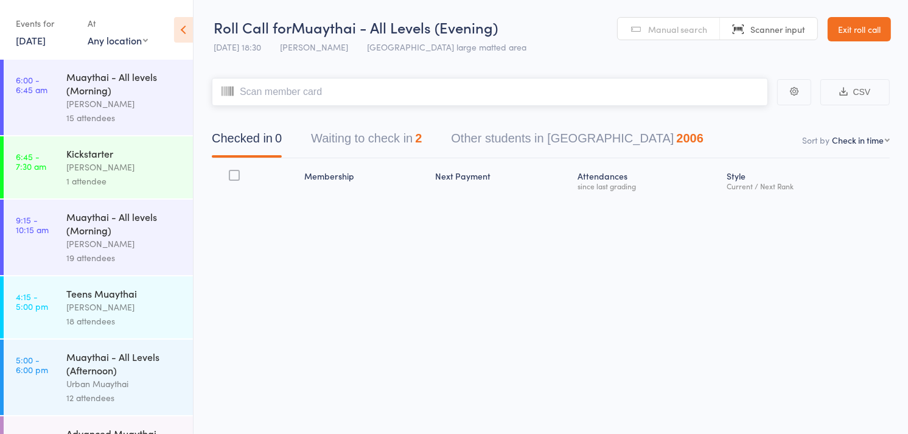
click at [341, 101] on input "search" at bounding box center [490, 92] width 556 height 28
click at [338, 101] on input "search" at bounding box center [490, 92] width 556 height 28
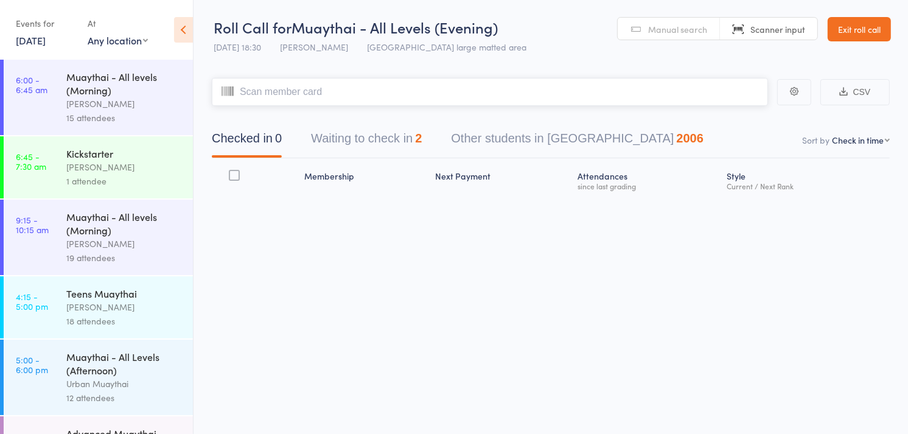
click at [338, 101] on input "search" at bounding box center [490, 92] width 556 height 28
type input "❤️"
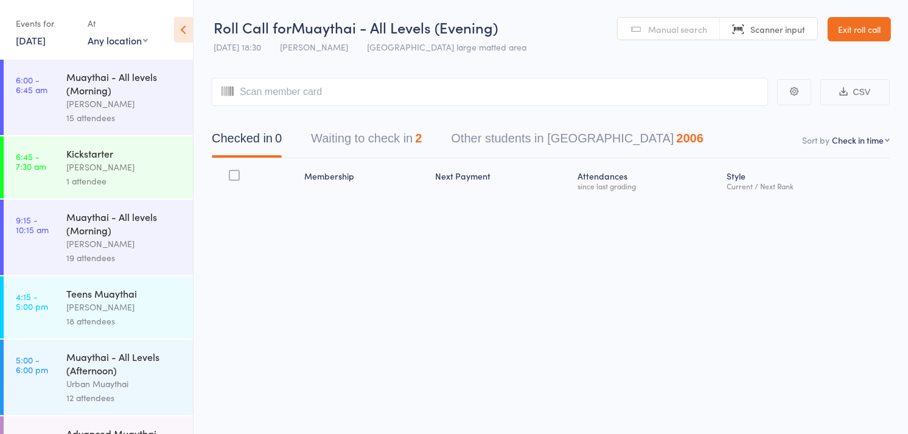
click at [498, 49] on div "Roll Call for Muaythai - All Levels (Evening) 11 Aug 18:30 Mitch Jackson Miami …" at bounding box center [370, 38] width 313 height 43
click at [426, 89] on input "search" at bounding box center [490, 92] width 556 height 28
type input "6002"
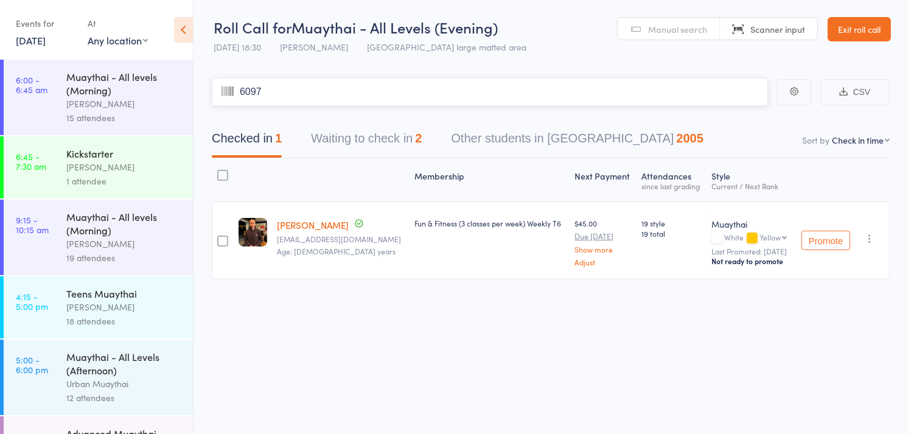
type input "6097"
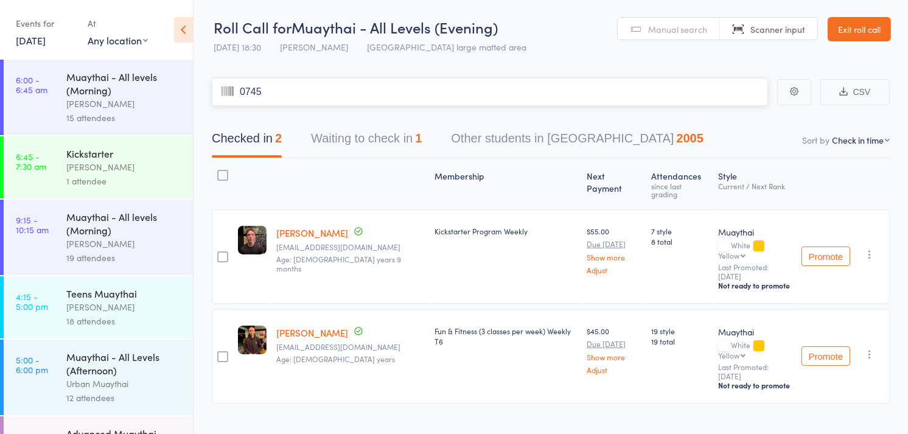
type input "0745"
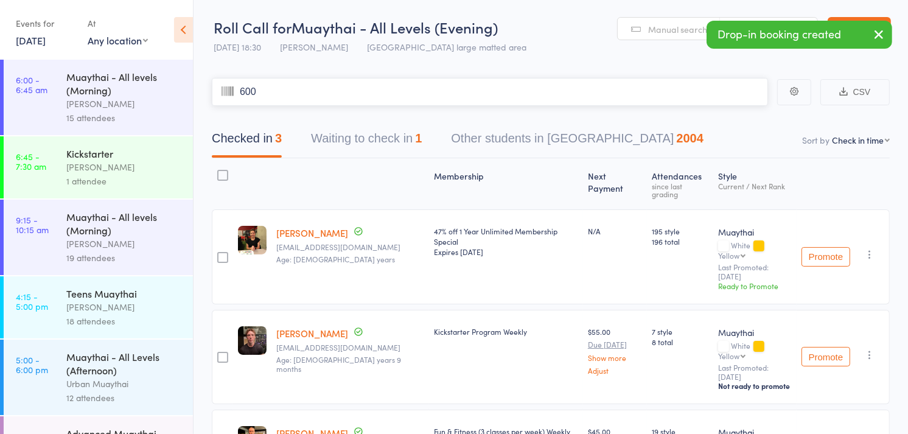
type input "6001"
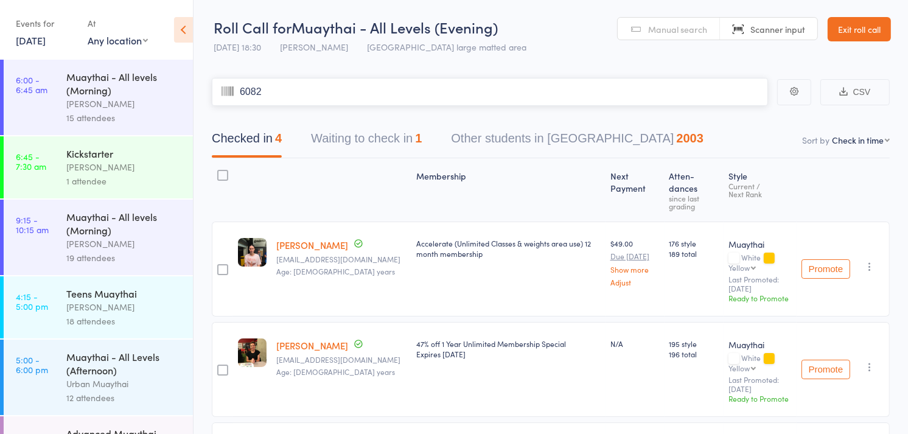
type input "6082"
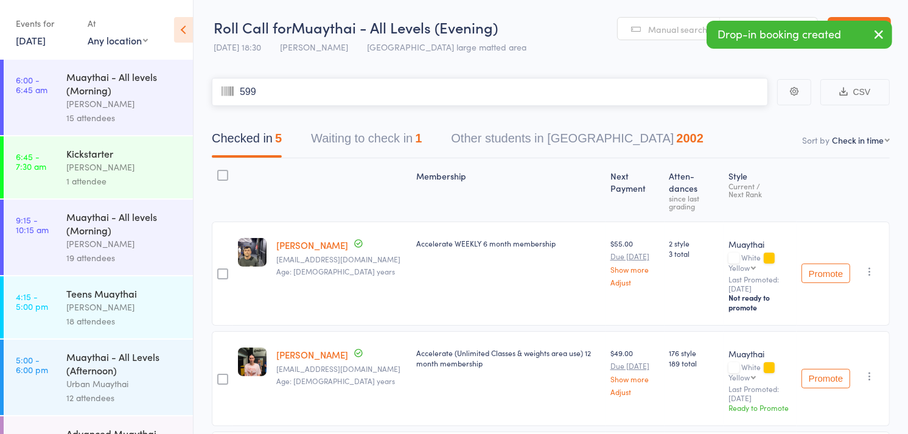
type input "5995"
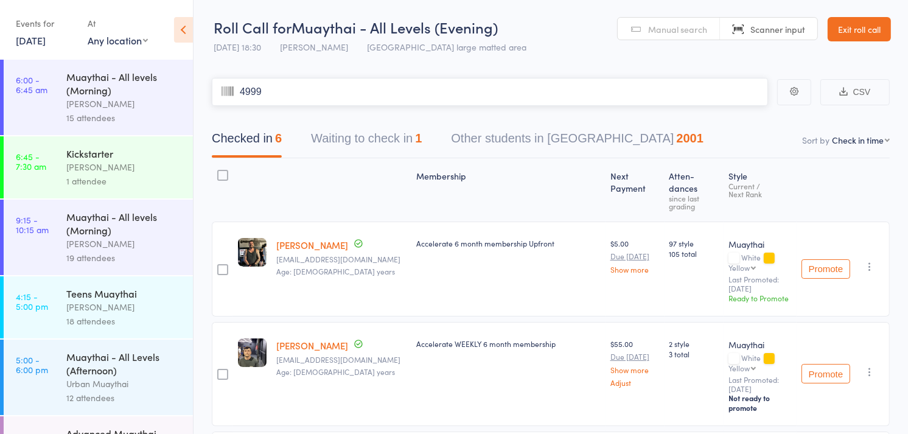
type input "4999"
type input "6081"
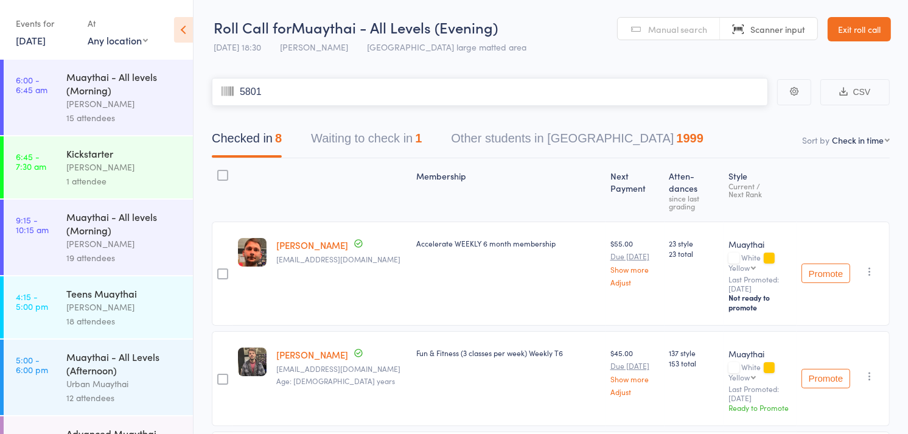
type input "5801"
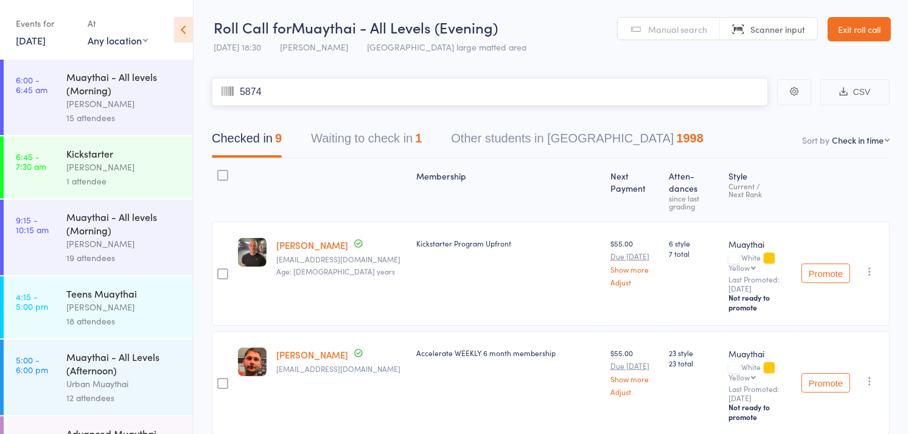
type input "5874"
type input "6045"
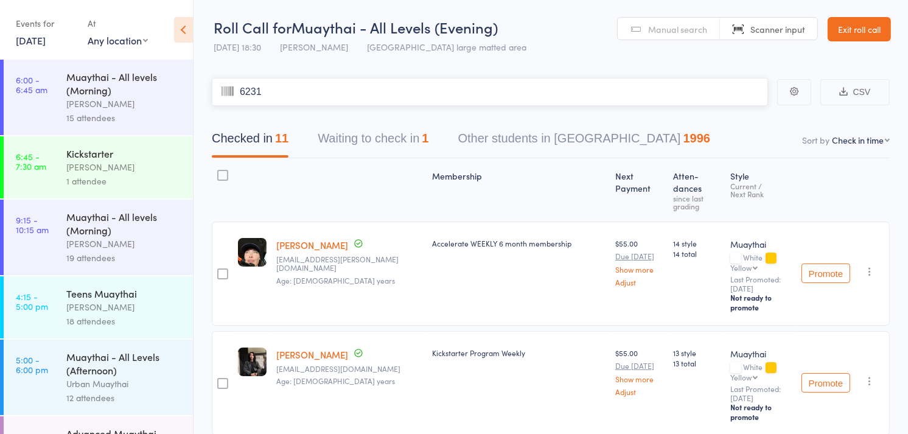
type input "6231"
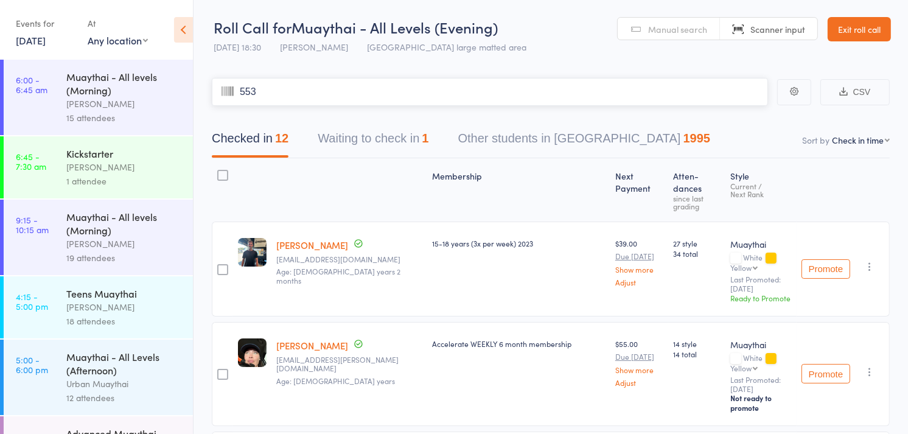
type input "5539"
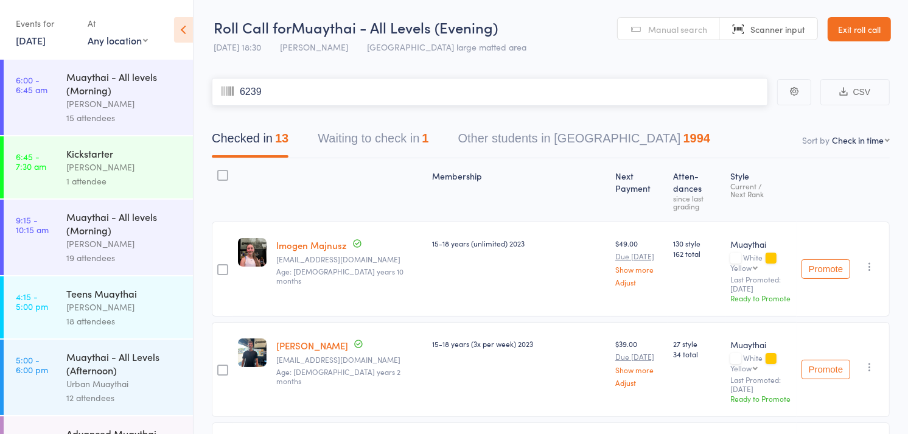
type input "6239"
type input "5954"
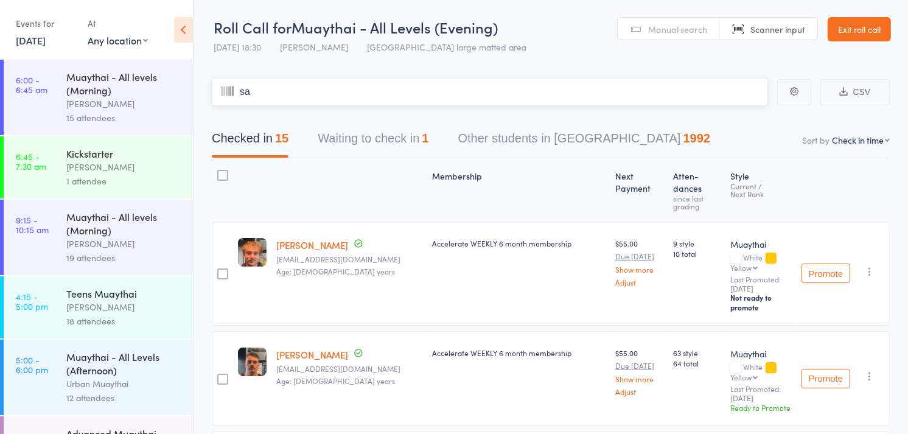
type input "sam"
click at [659, 22] on link "Manual search" at bounding box center [669, 29] width 102 height 23
click at [531, 100] on input "search" at bounding box center [490, 92] width 556 height 28
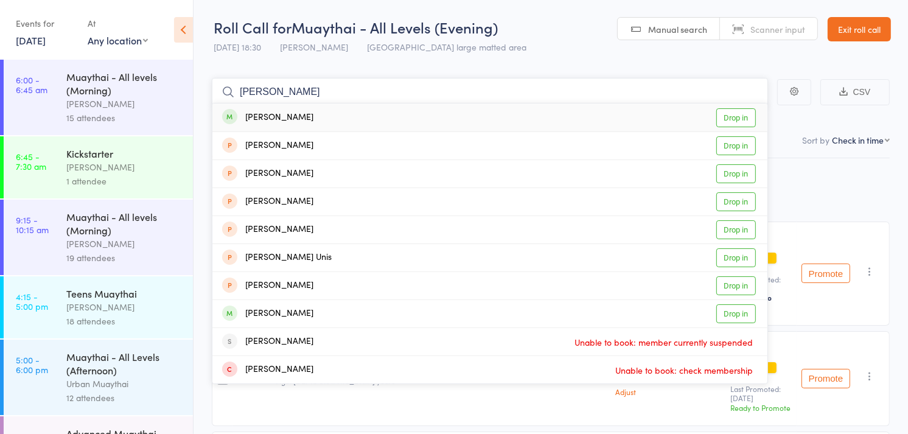
type input "sam rich"
click at [337, 116] on div "Sam Richardson Drop in" at bounding box center [489, 118] width 555 height 28
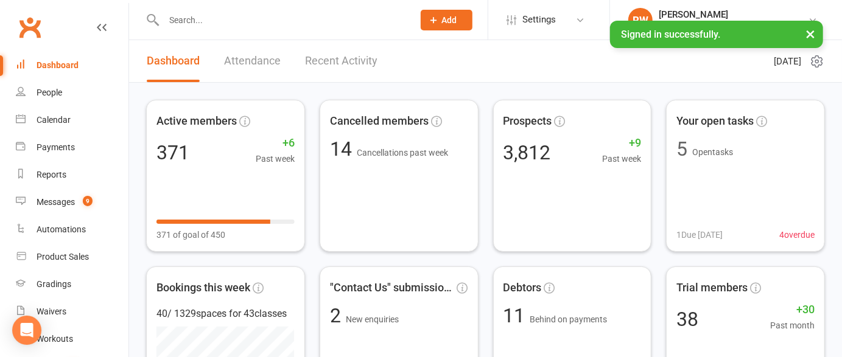
click at [813, 26] on button "×" at bounding box center [810, 34] width 22 height 26
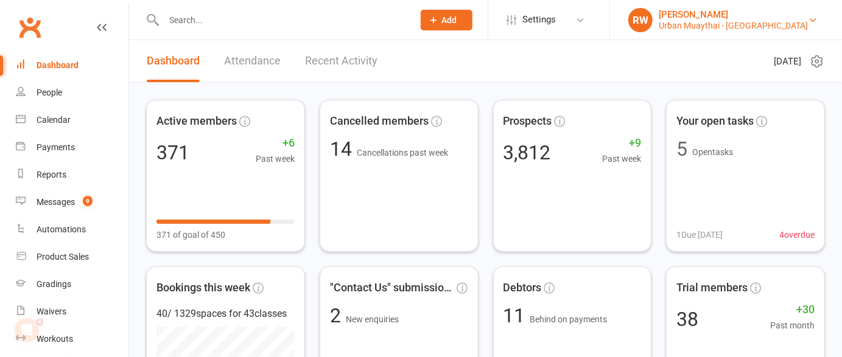
click at [806, 21] on link "RW [PERSON_NAME] Urban Muaythai - [GEOGRAPHIC_DATA]" at bounding box center [725, 20] width 195 height 24
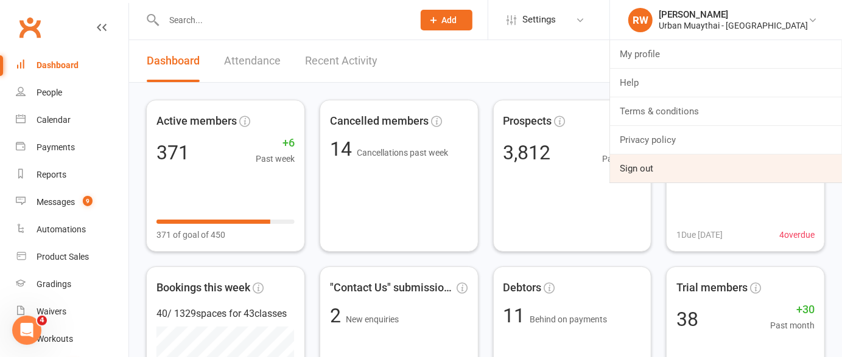
click at [703, 169] on link "Sign out" at bounding box center [726, 169] width 232 height 28
